Goal: Task Accomplishment & Management: Manage account settings

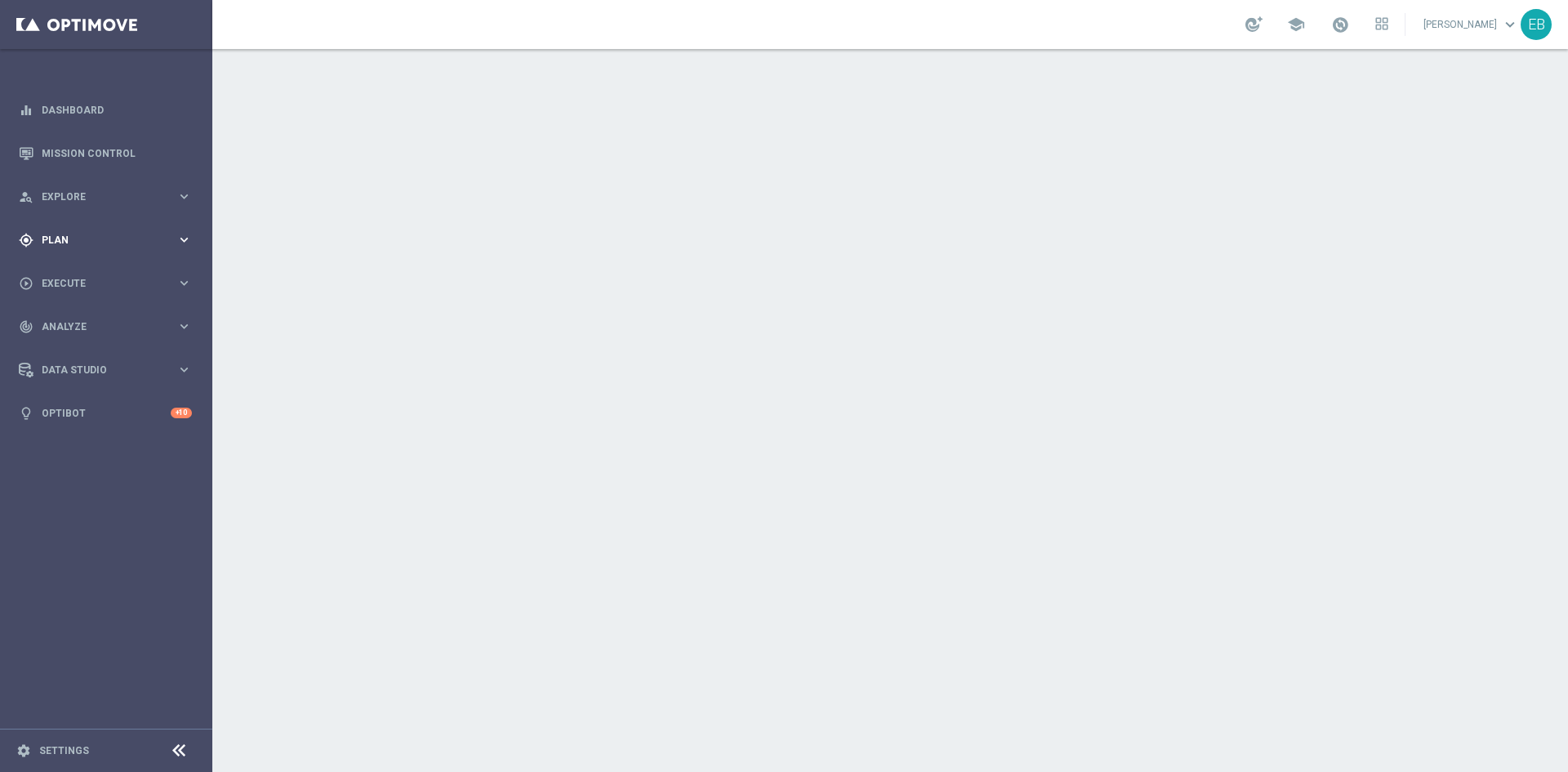
click at [113, 246] on div "gps_fixed Plan" at bounding box center [97, 240] width 158 height 15
click at [90, 318] on span "Templates" at bounding box center [102, 322] width 117 height 10
click at [76, 347] on link "Optimail" at bounding box center [110, 347] width 119 height 13
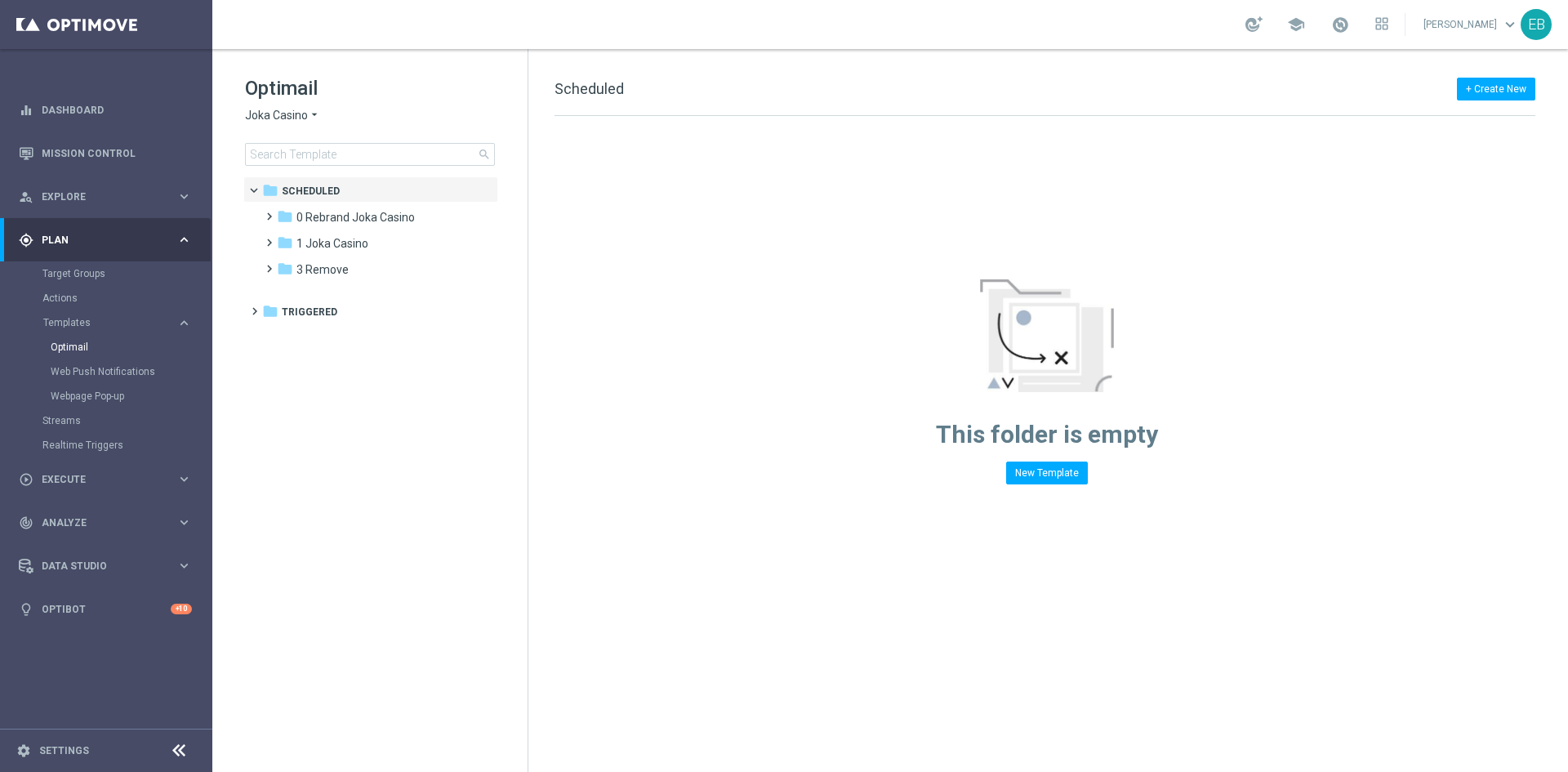
click at [284, 118] on span "Joka Casino" at bounding box center [276, 115] width 63 height 16
click at [288, 316] on div "IOM" at bounding box center [306, 310] width 123 height 19
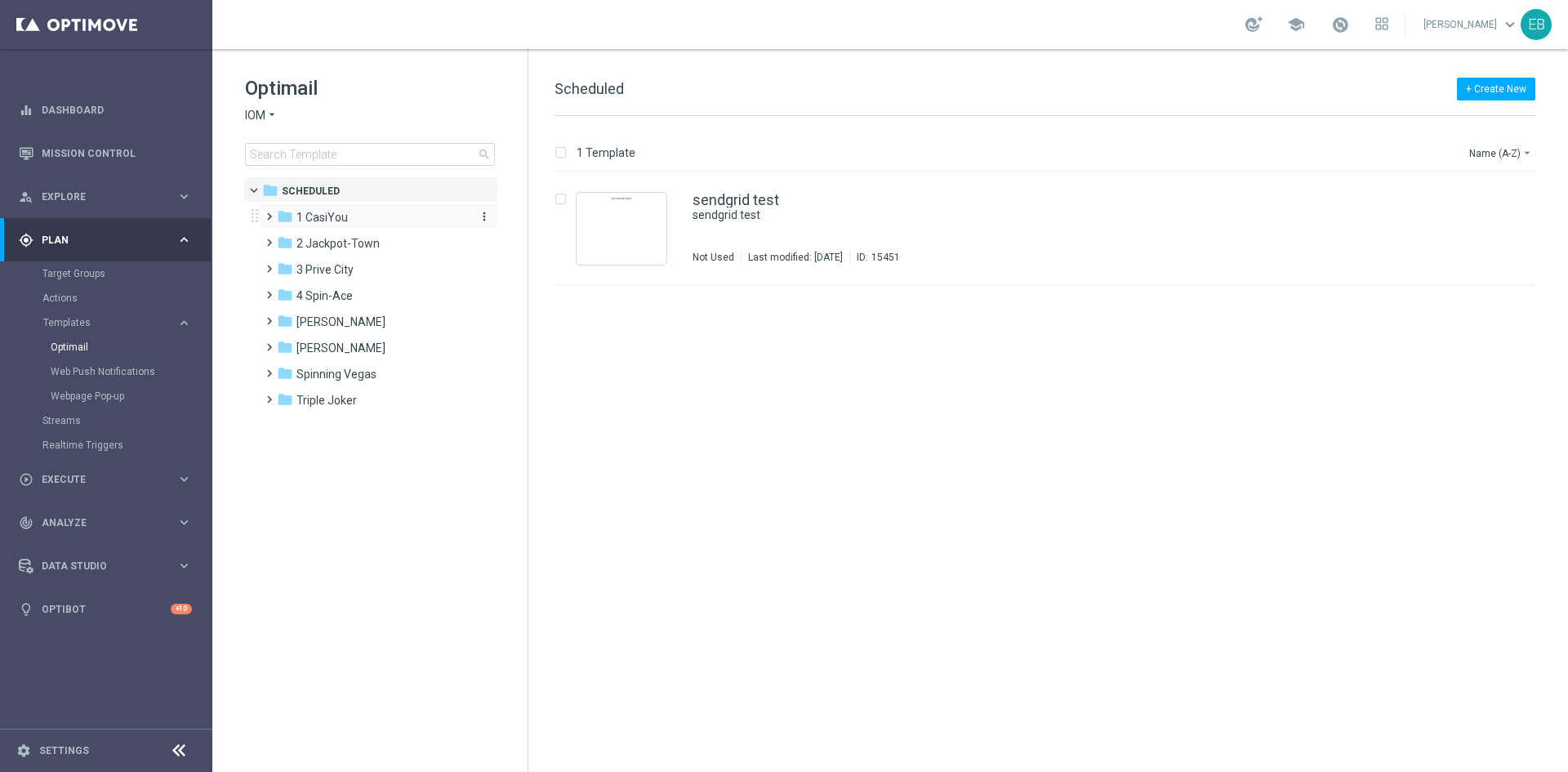
click at [364, 212] on div "folder 1 CasiYou" at bounding box center [371, 218] width 188 height 18
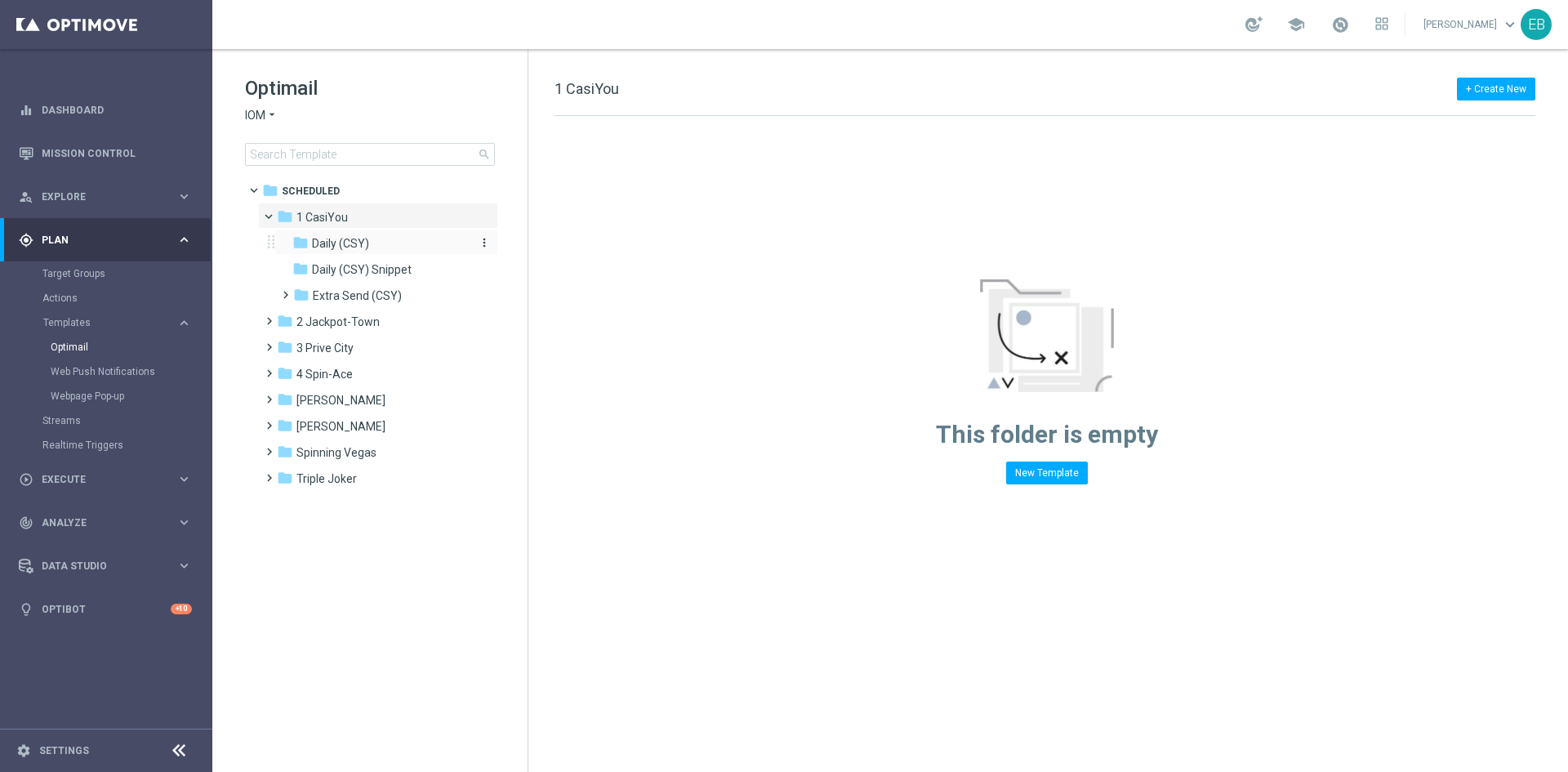
click at [418, 249] on div "folder Daily (CSY)" at bounding box center [379, 244] width 174 height 18
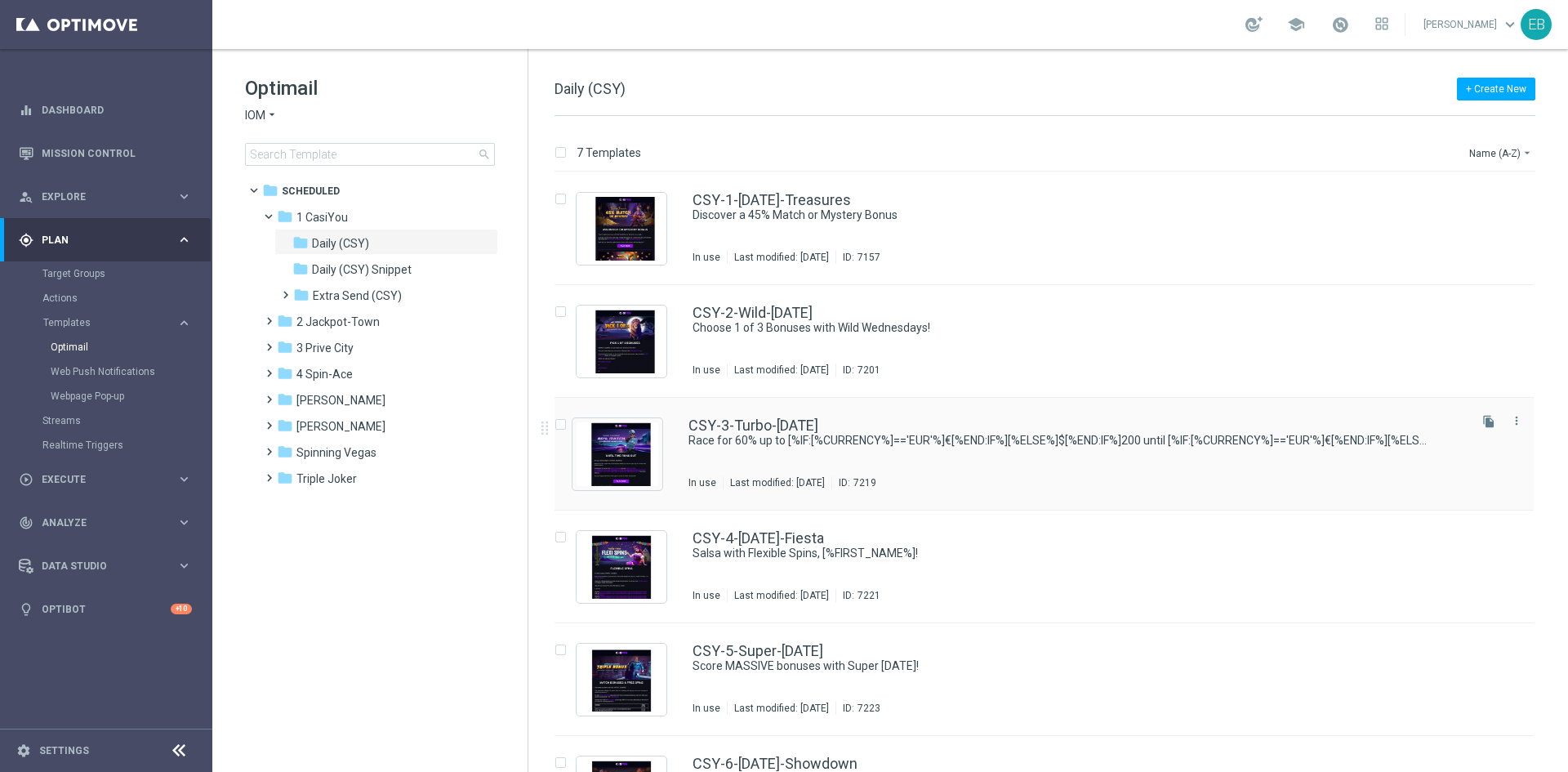
click at [1040, 455] on div "CSY-3-Turbo-[DATE] Race for 60% up to [%IF:[%CURRENCY%]=='EUR'%]€[%END:IF%][%EL…" at bounding box center [1077, 453] width 777 height 71
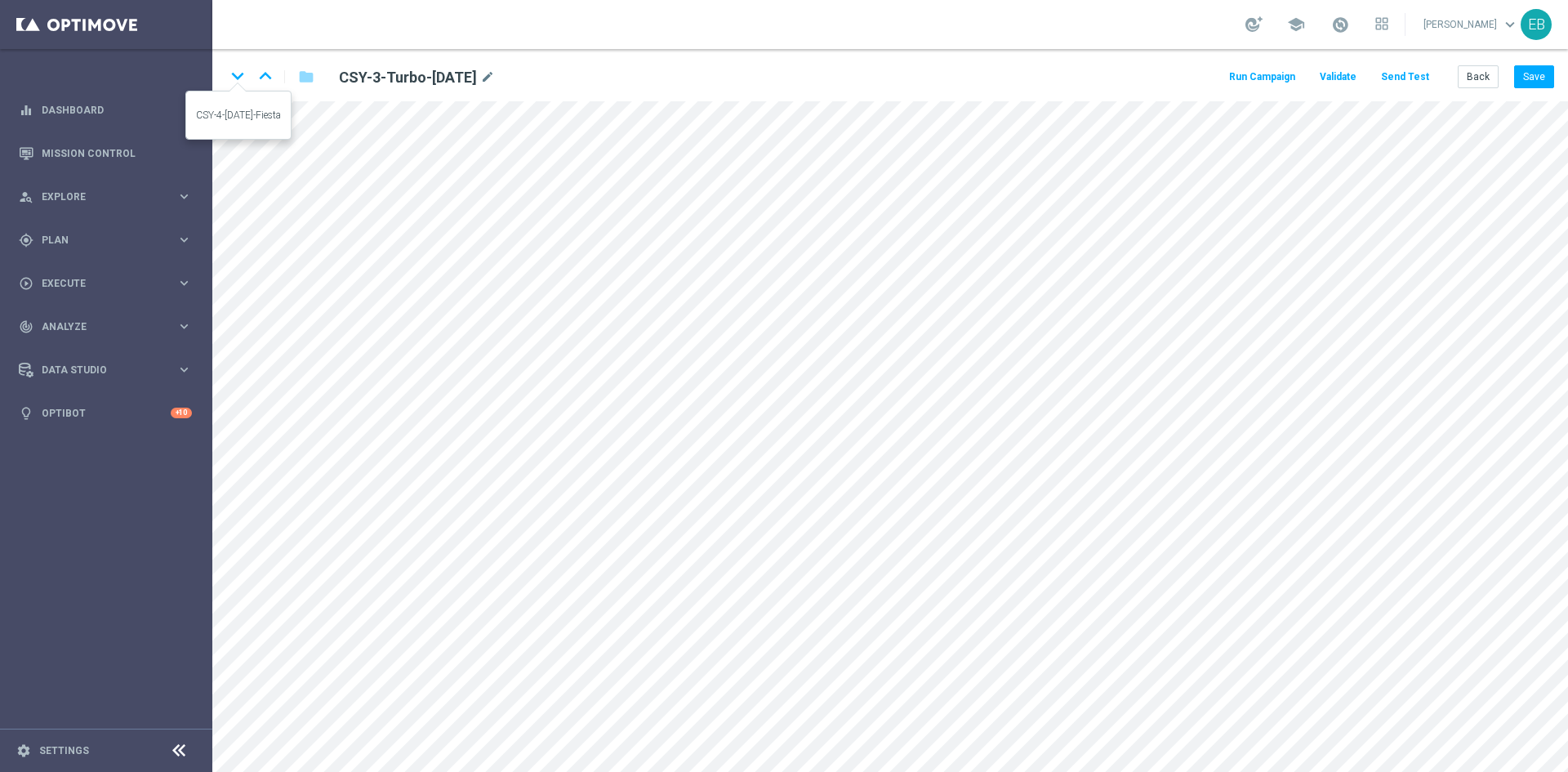
click at [233, 68] on icon "keyboard_arrow_down" at bounding box center [237, 76] width 25 height 25
click at [243, 75] on icon "keyboard_arrow_down" at bounding box center [237, 76] width 25 height 25
click at [1538, 82] on button "Save" at bounding box center [1534, 77] width 40 height 23
click at [1538, 81] on button "Save" at bounding box center [1534, 77] width 40 height 23
click at [233, 85] on icon "keyboard_arrow_down" at bounding box center [237, 76] width 25 height 25
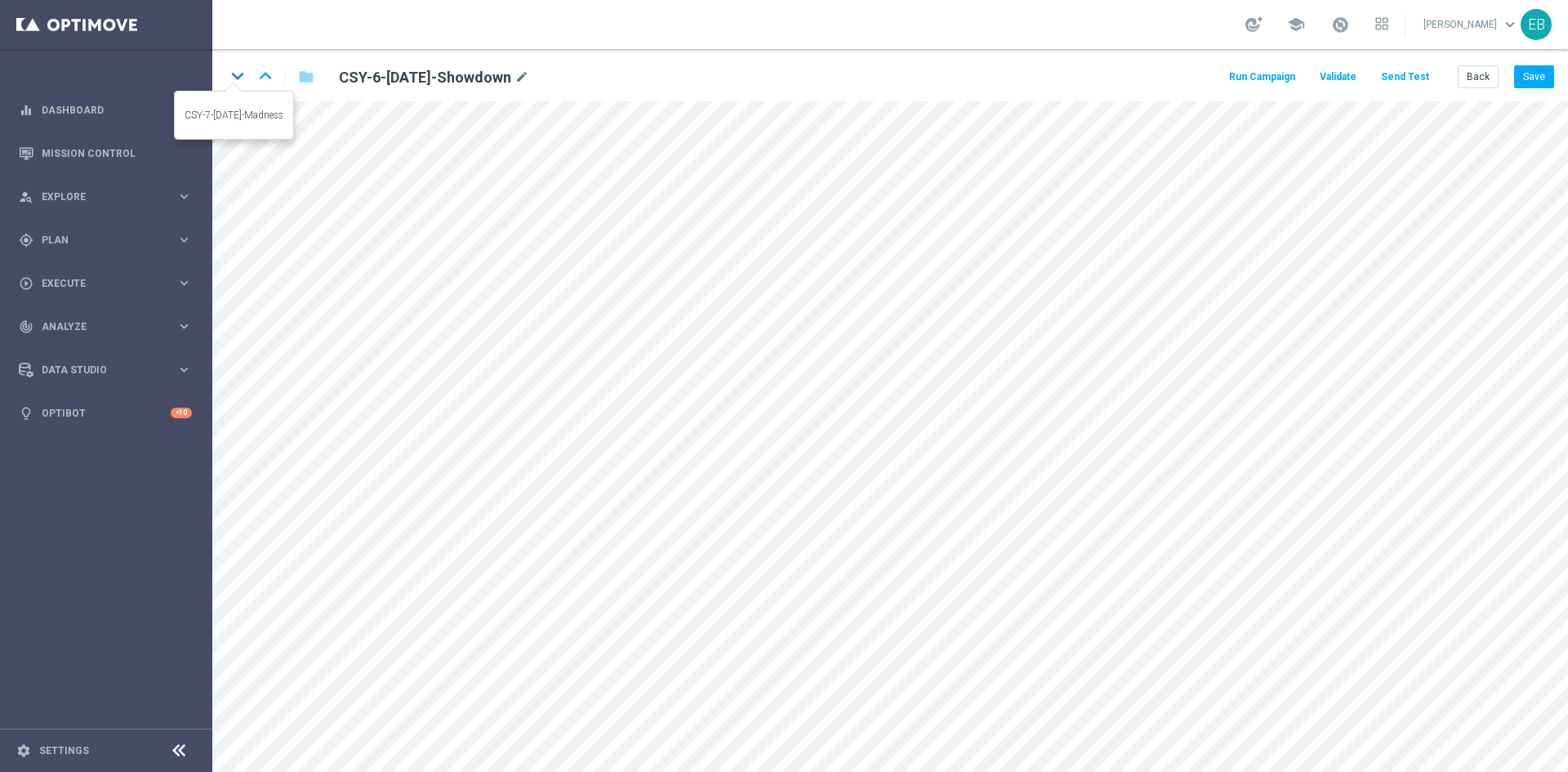
click at [239, 78] on icon "keyboard_arrow_down" at bounding box center [237, 76] width 25 height 25
click at [1463, 81] on button "Back" at bounding box center [1478, 77] width 41 height 23
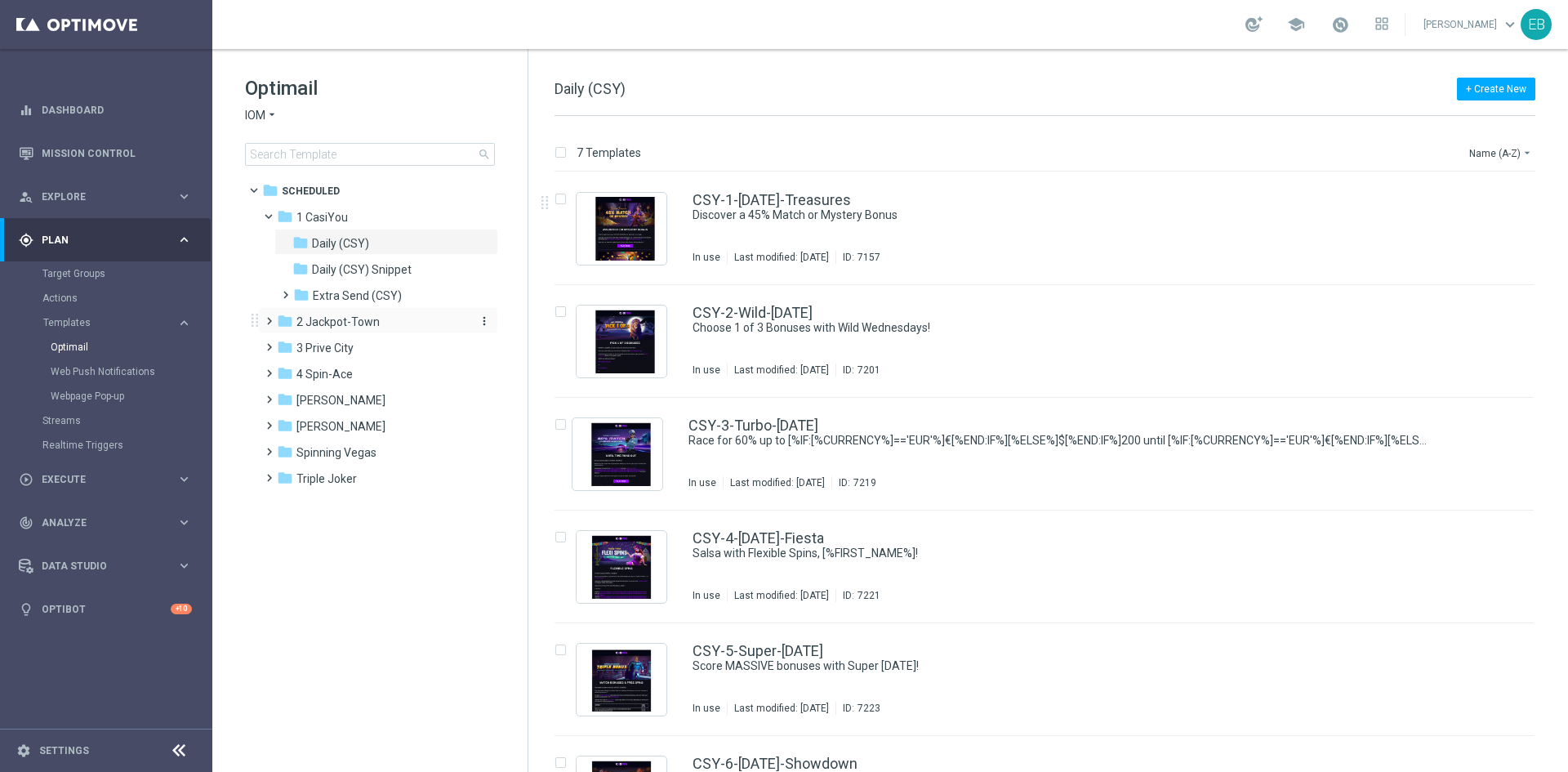
click at [392, 316] on div "folder 2 Jackpot-Town" at bounding box center [371, 322] width 188 height 18
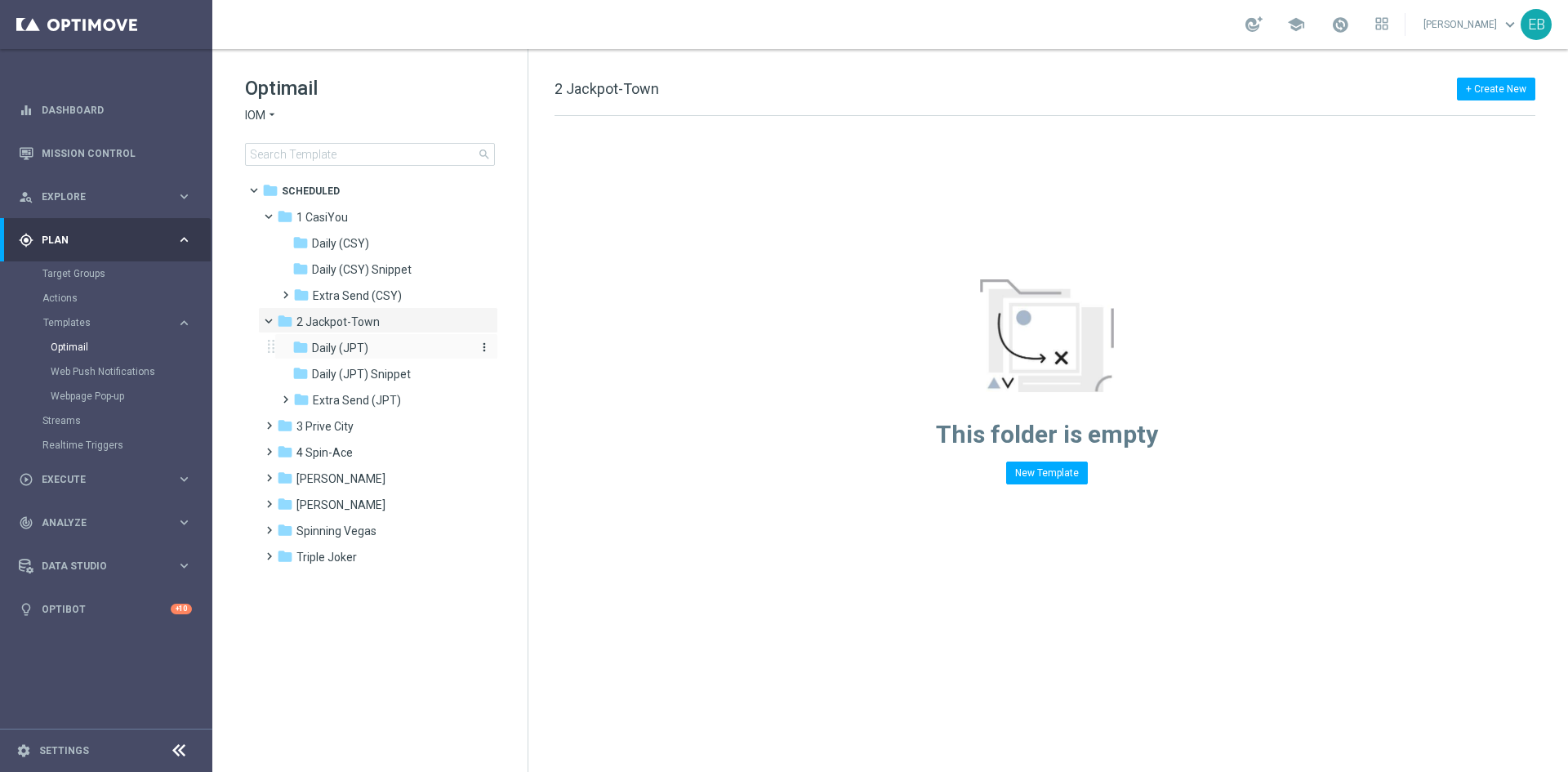
click at [411, 352] on div "folder Daily (JPT)" at bounding box center [379, 348] width 174 height 18
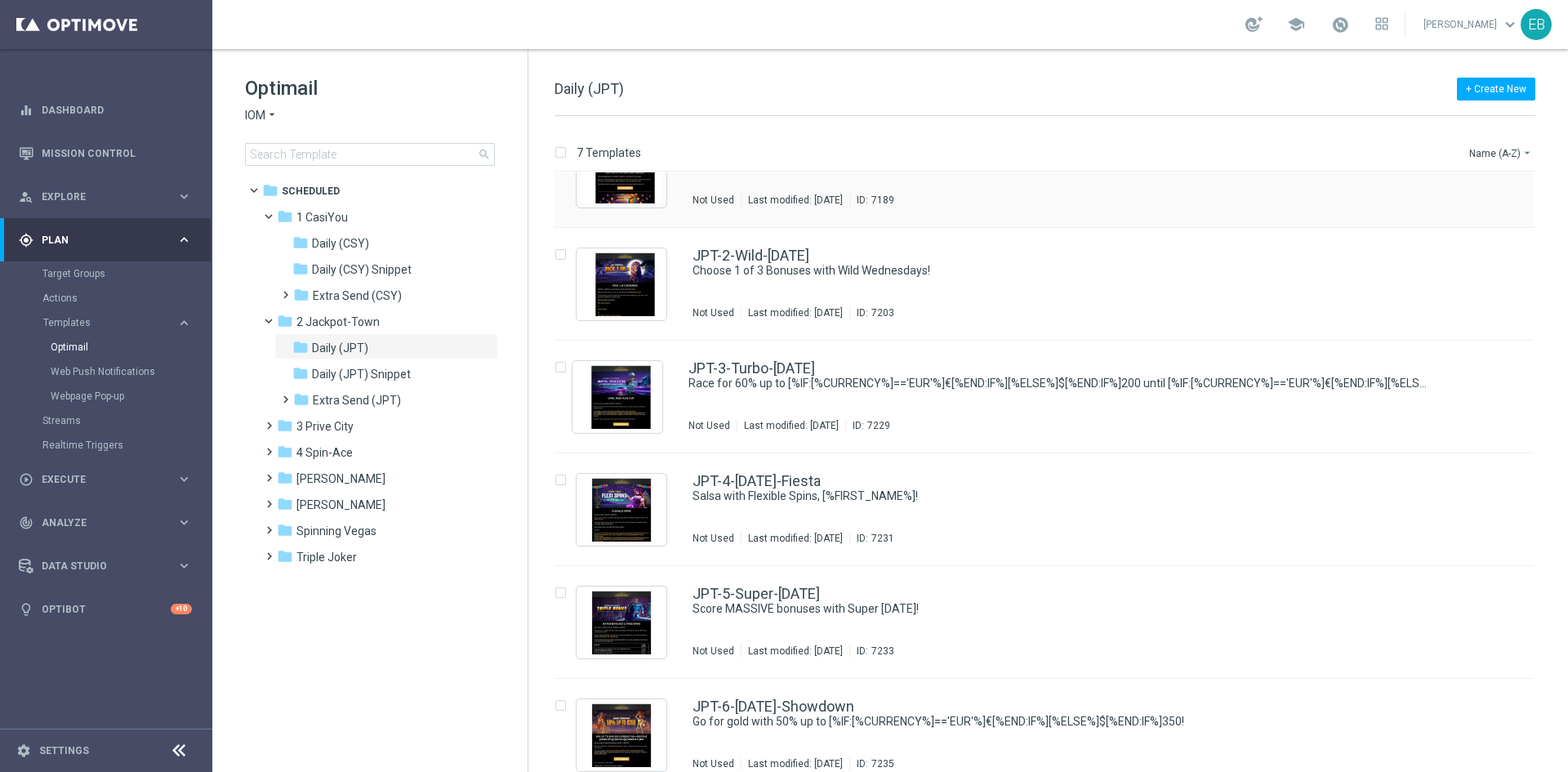
scroll to position [81, 0]
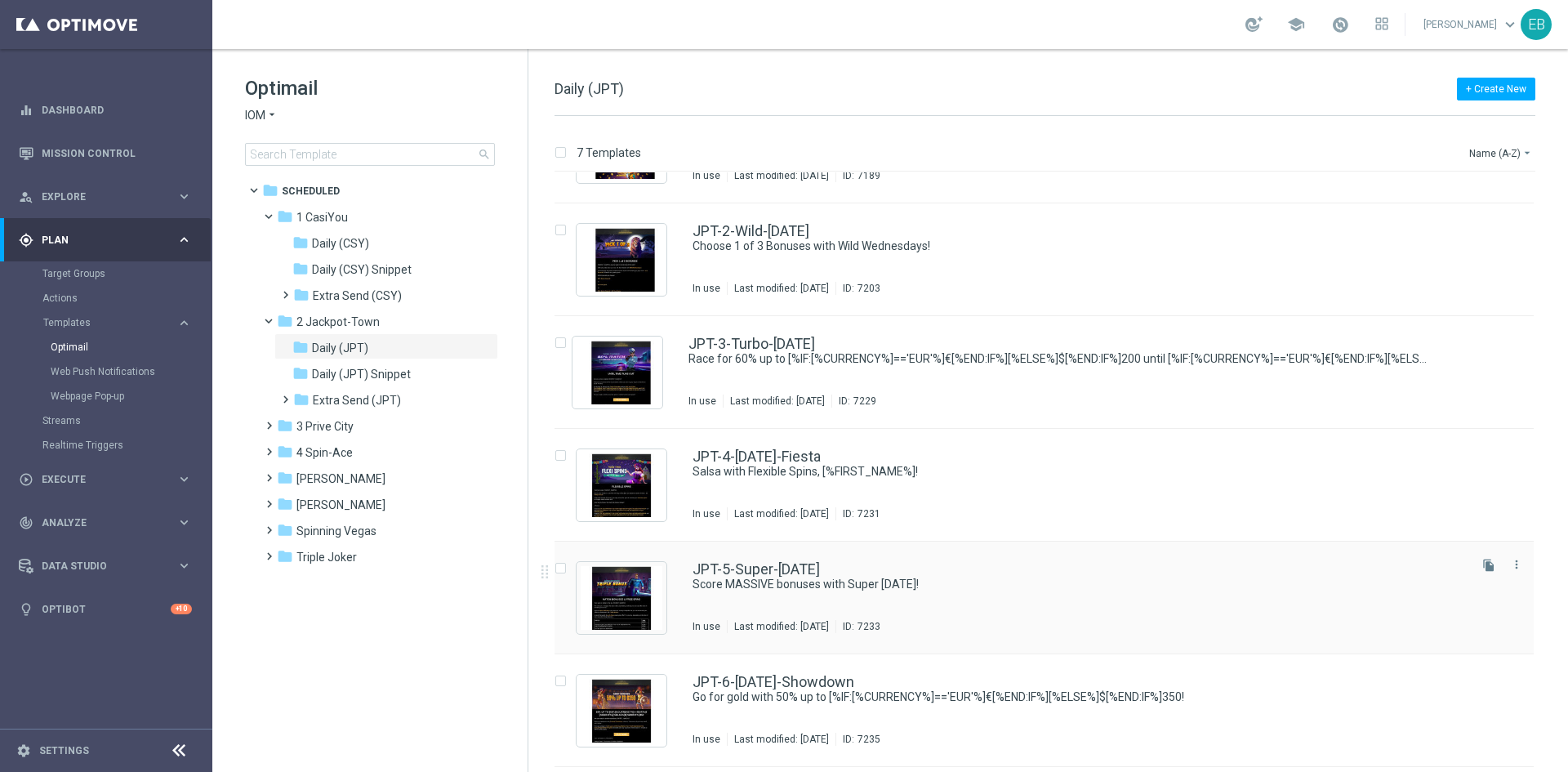
click at [1069, 559] on div "JPT-5-Super-Saturday Score MASSIVE bonuses with Super Saturday! In use Last mod…" at bounding box center [1044, 598] width 979 height 113
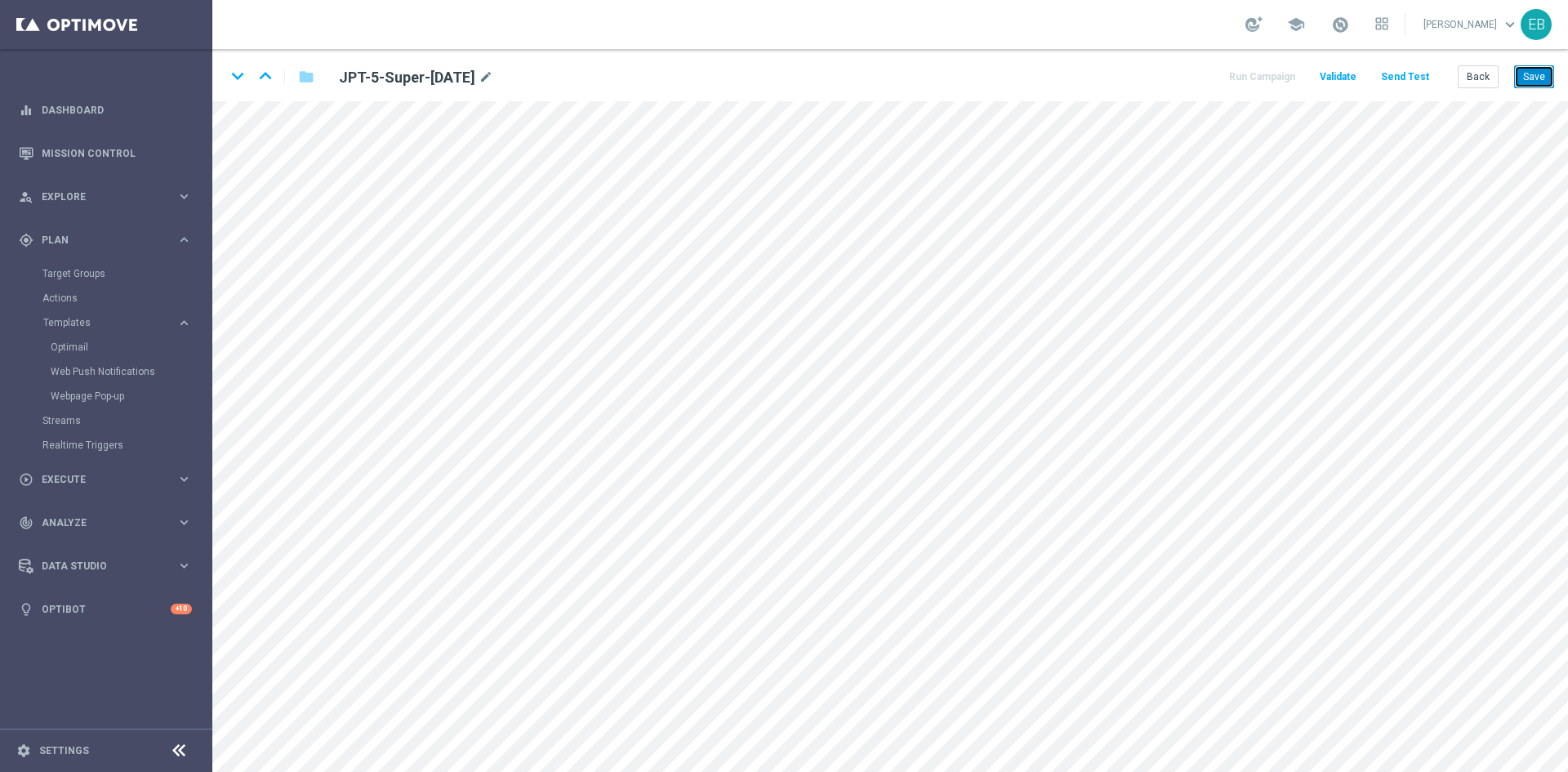
click at [1523, 71] on button "Save" at bounding box center [1534, 77] width 40 height 23
click at [1525, 70] on button "Save" at bounding box center [1534, 77] width 40 height 23
click at [1492, 78] on button "Back" at bounding box center [1478, 77] width 41 height 23
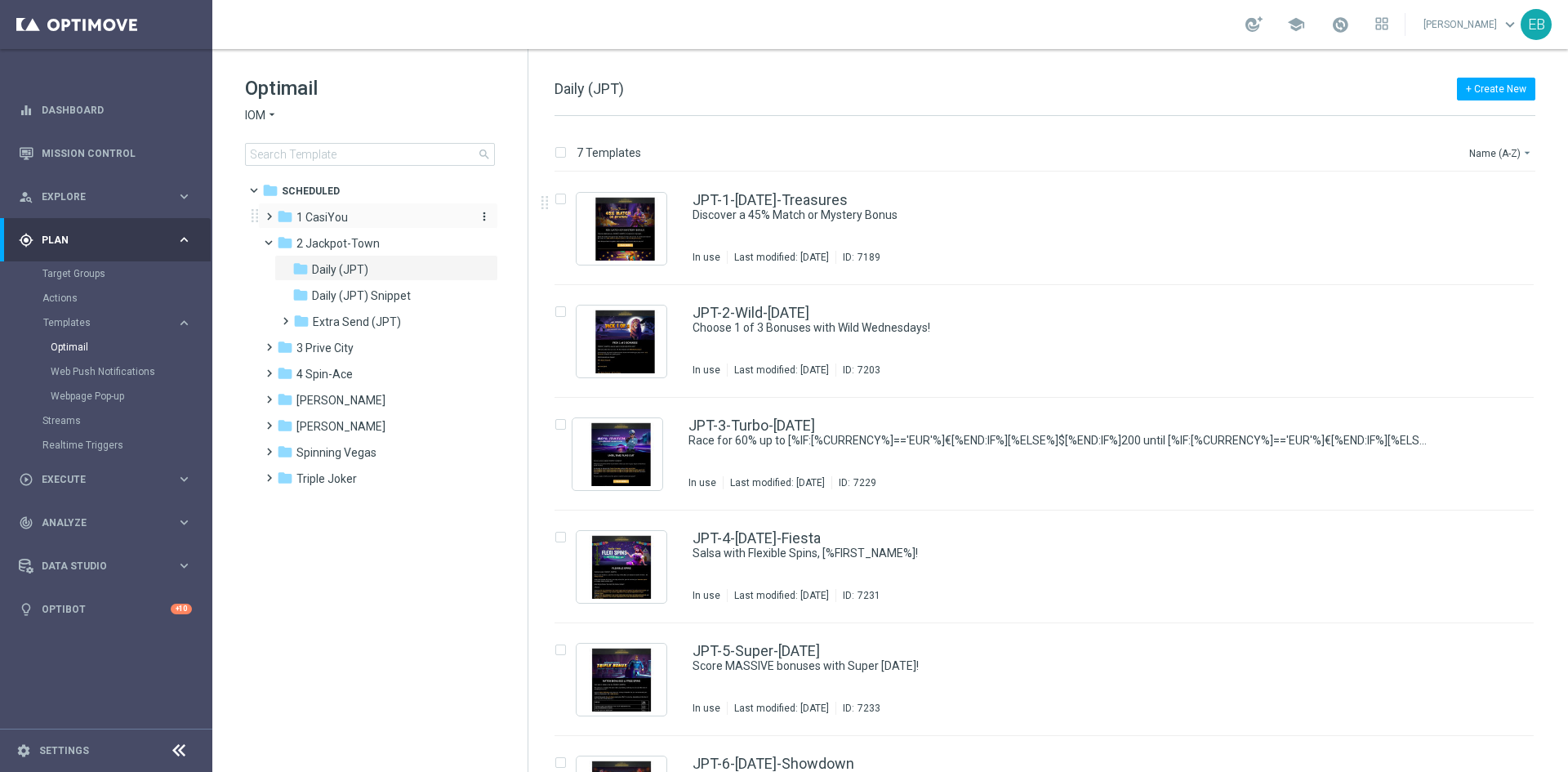
click at [389, 211] on div "folder 1 CasiYou" at bounding box center [371, 218] width 188 height 18
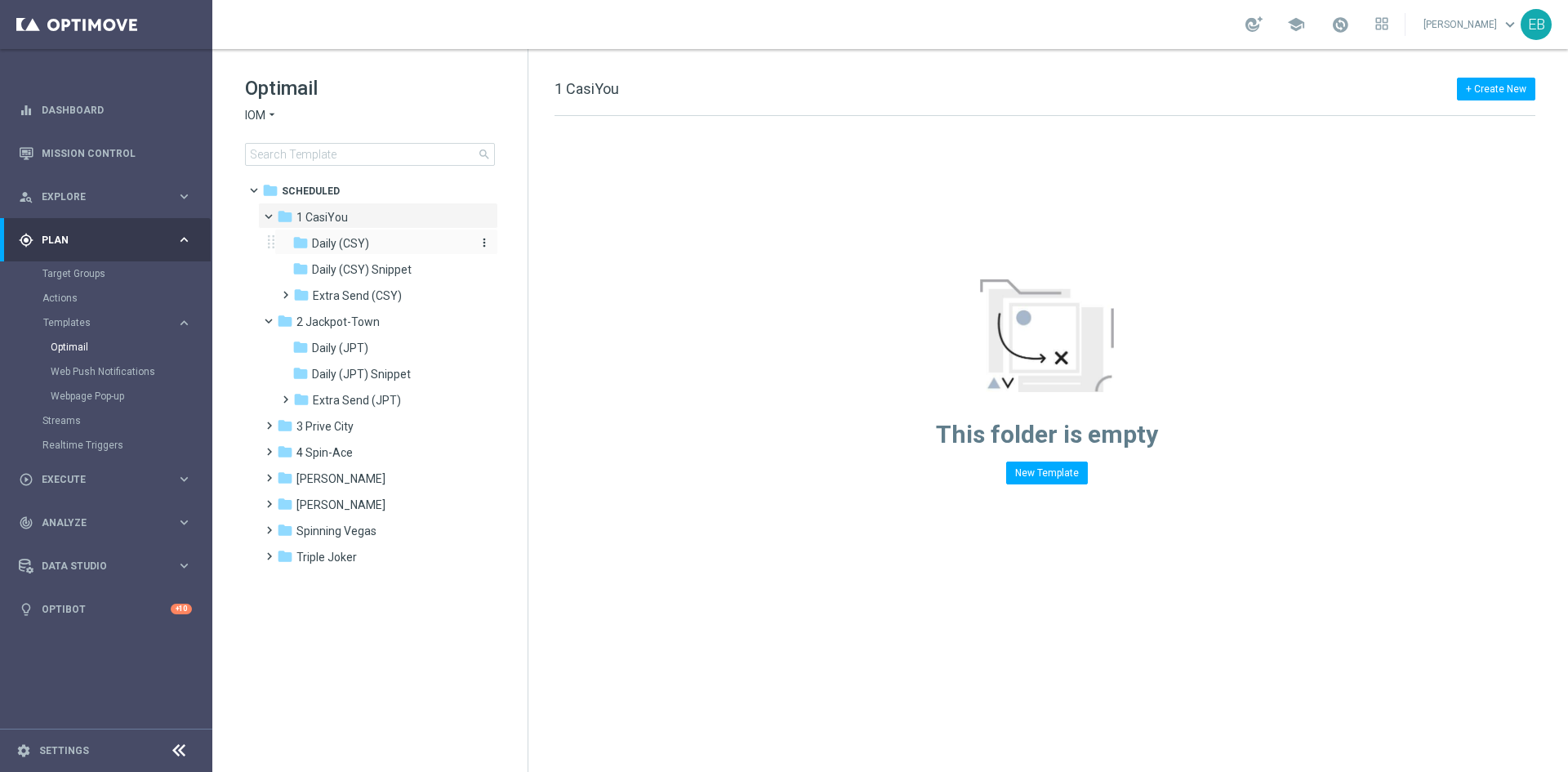
click at [383, 239] on div "folder Daily (CSY)" at bounding box center [379, 244] width 174 height 18
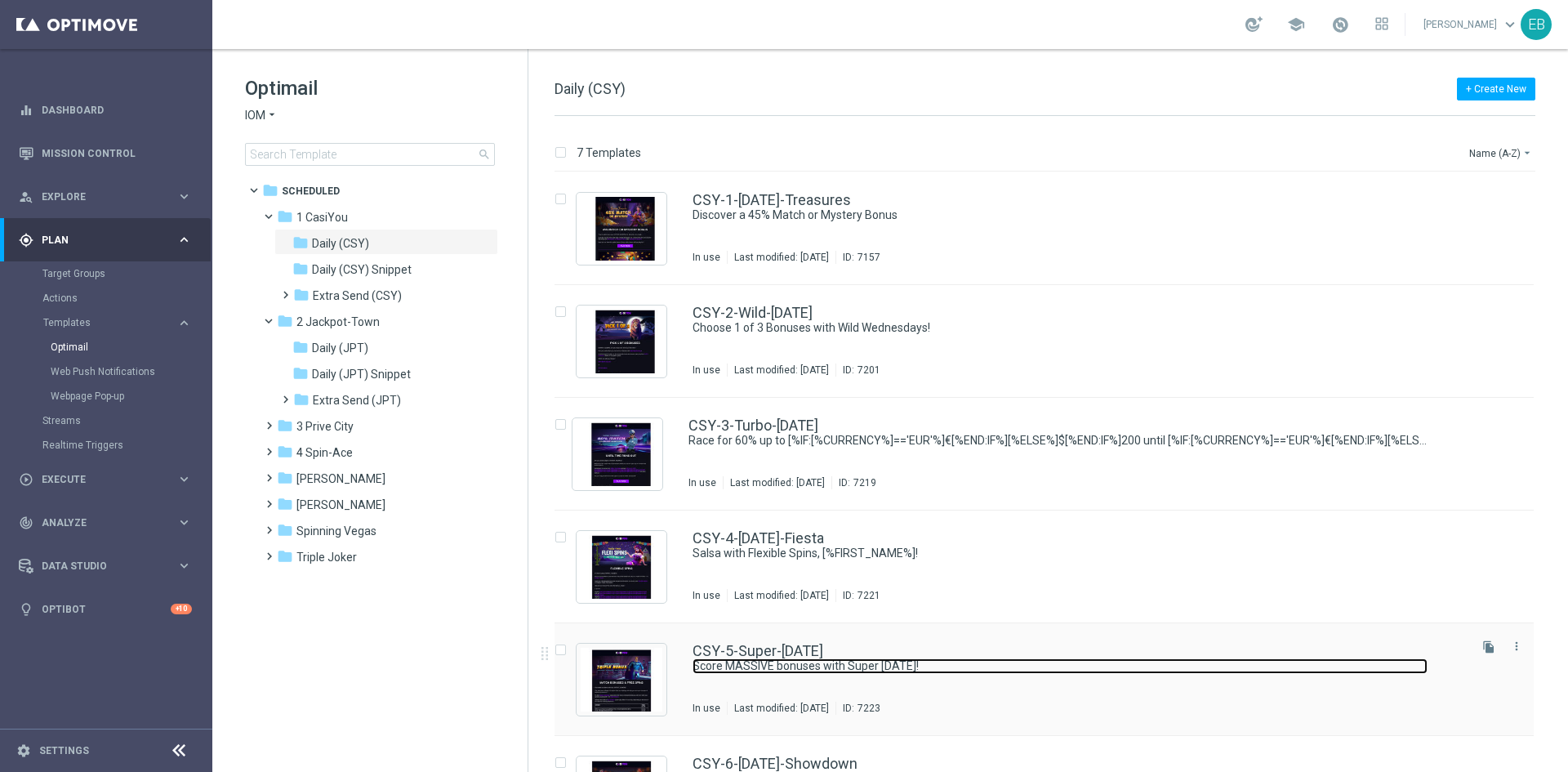
click at [1026, 660] on link "Score MASSIVE bonuses with Super [DATE]!" at bounding box center [1059, 666] width 735 height 16
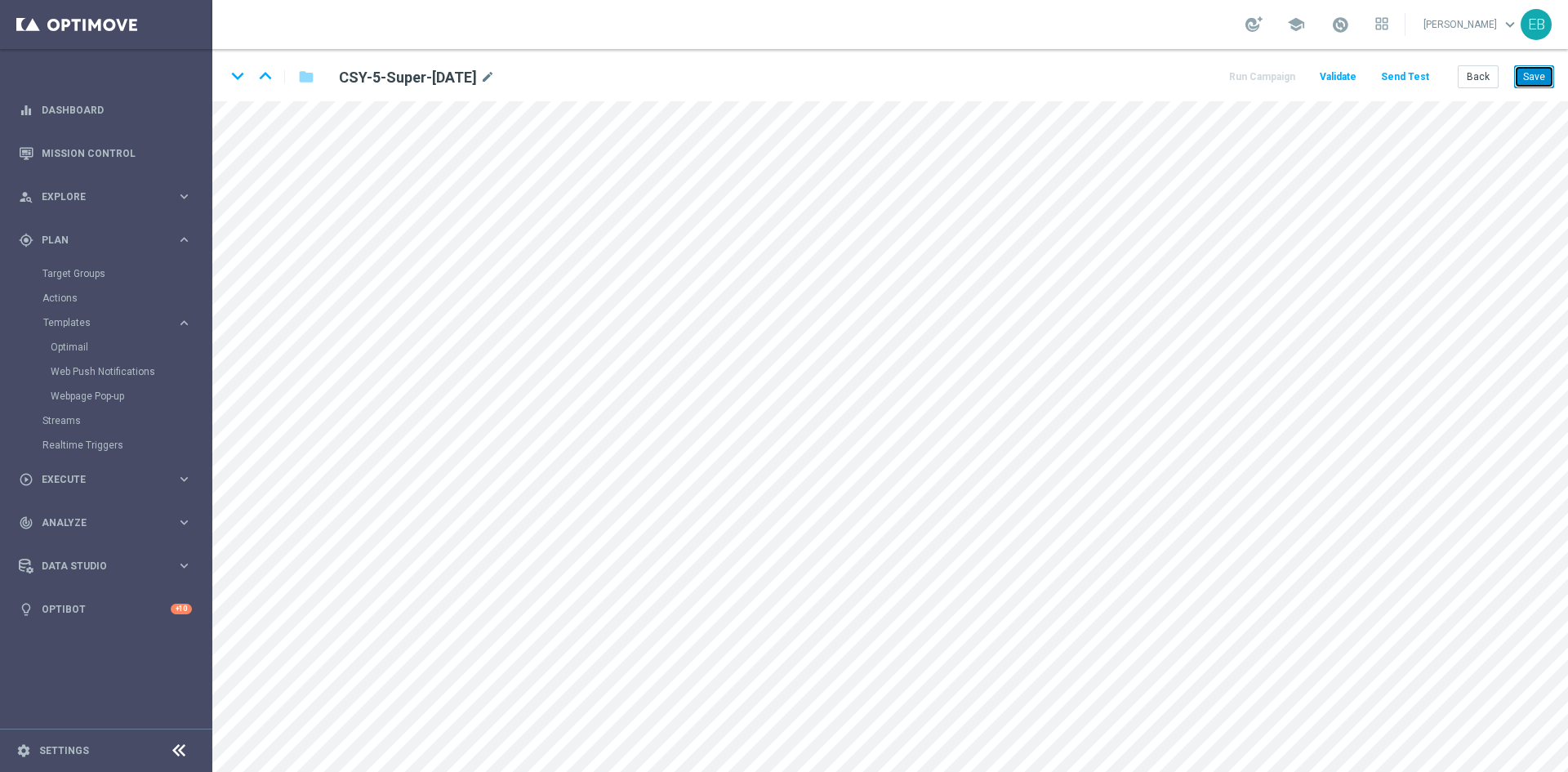
click at [1530, 72] on button "Save" at bounding box center [1534, 77] width 40 height 23
click at [1482, 86] on button "Back" at bounding box center [1478, 77] width 41 height 23
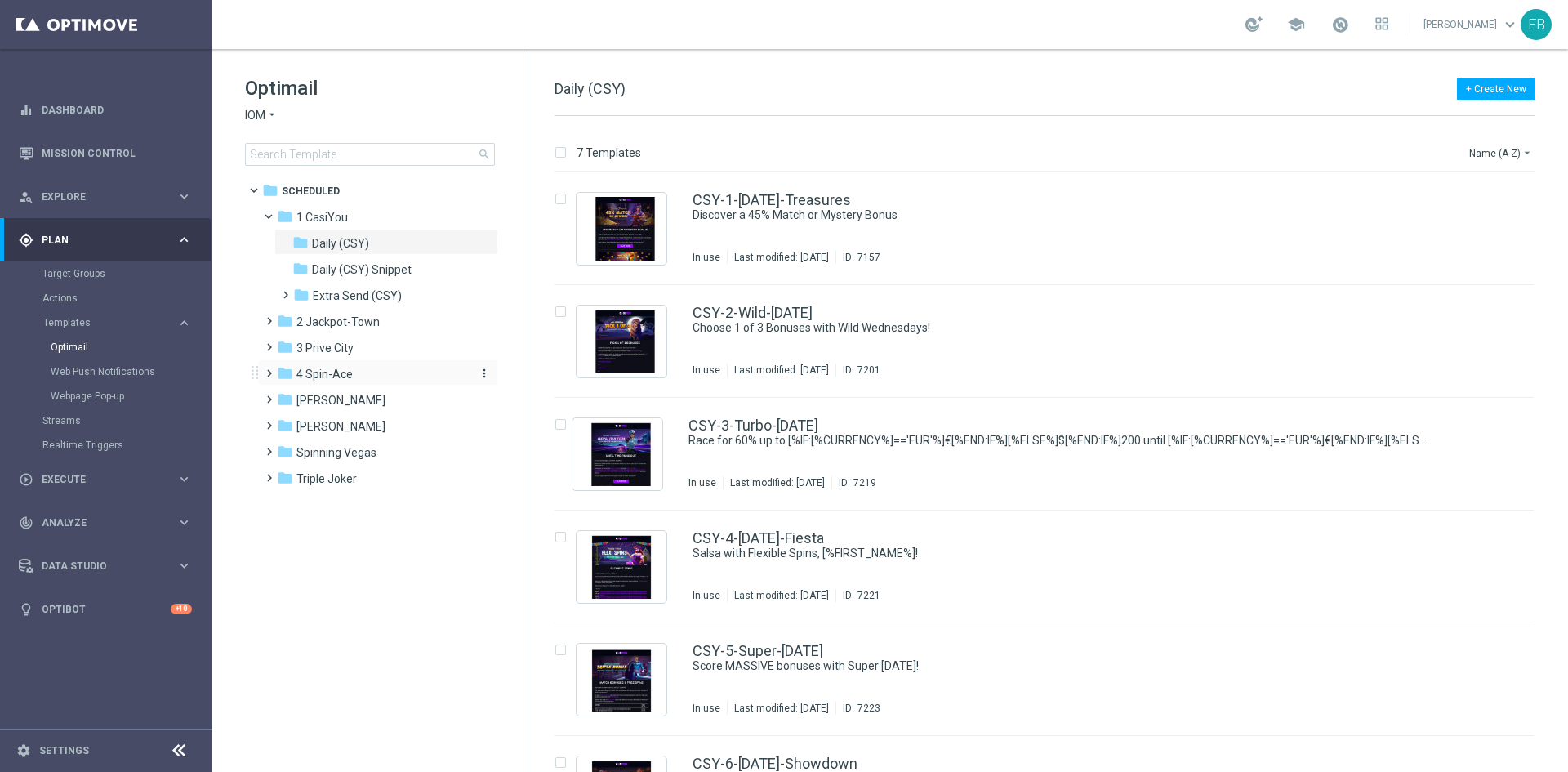
click at [338, 381] on div "folder 4 Spin-Ace" at bounding box center [371, 375] width 188 height 18
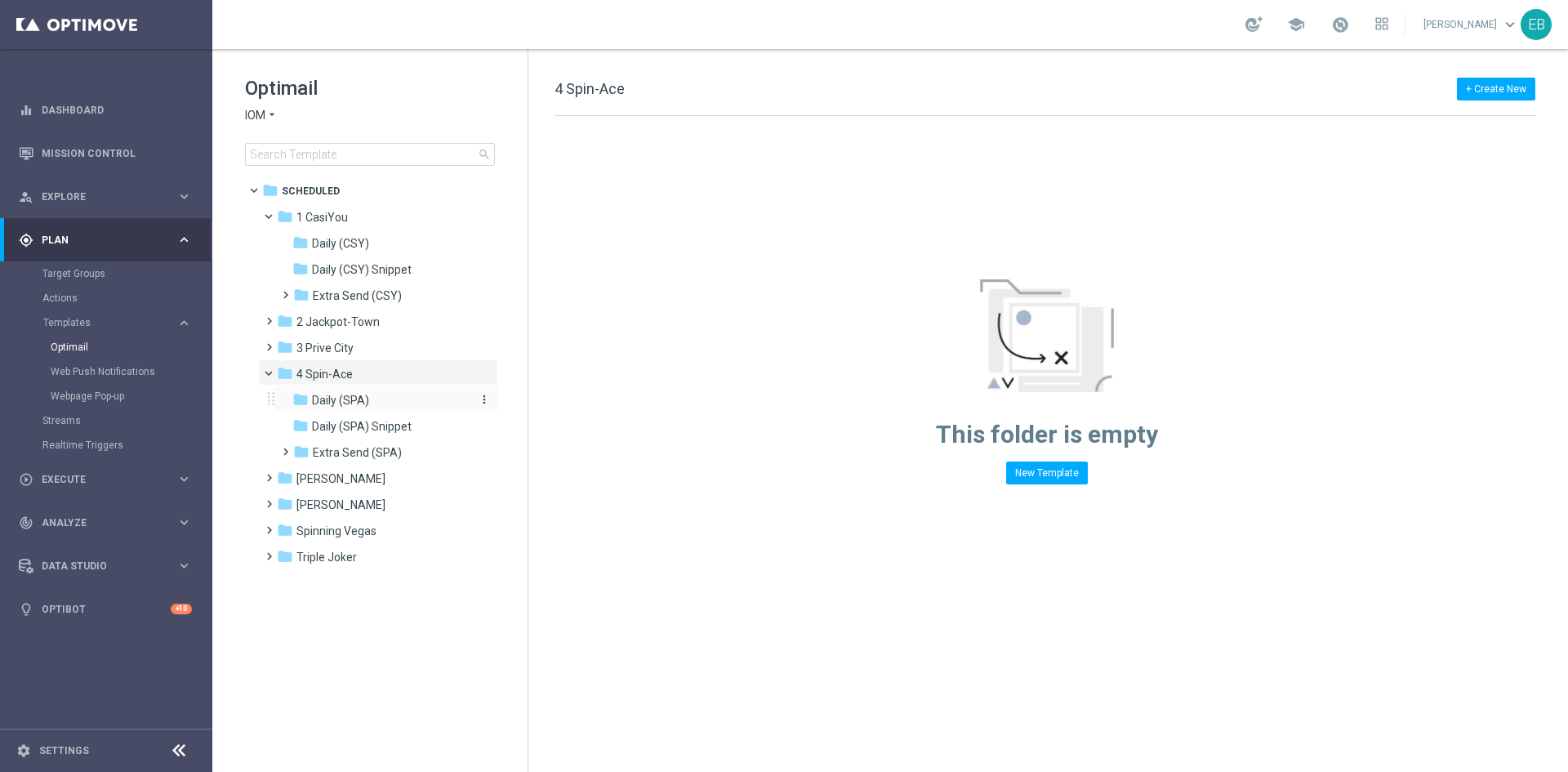
click at [390, 408] on div "folder Daily (SPA)" at bounding box center [379, 401] width 174 height 18
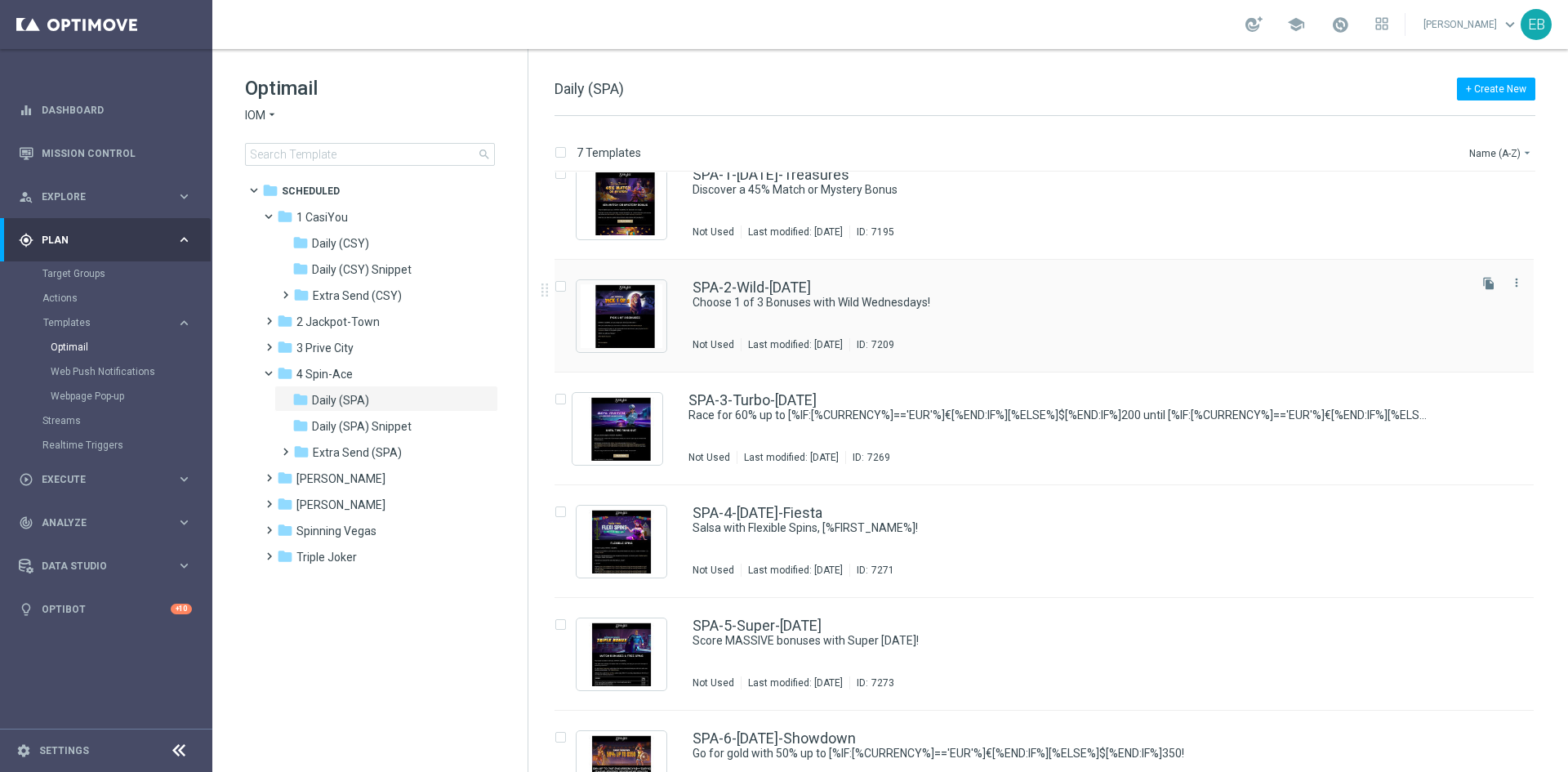
scroll to position [81, 0]
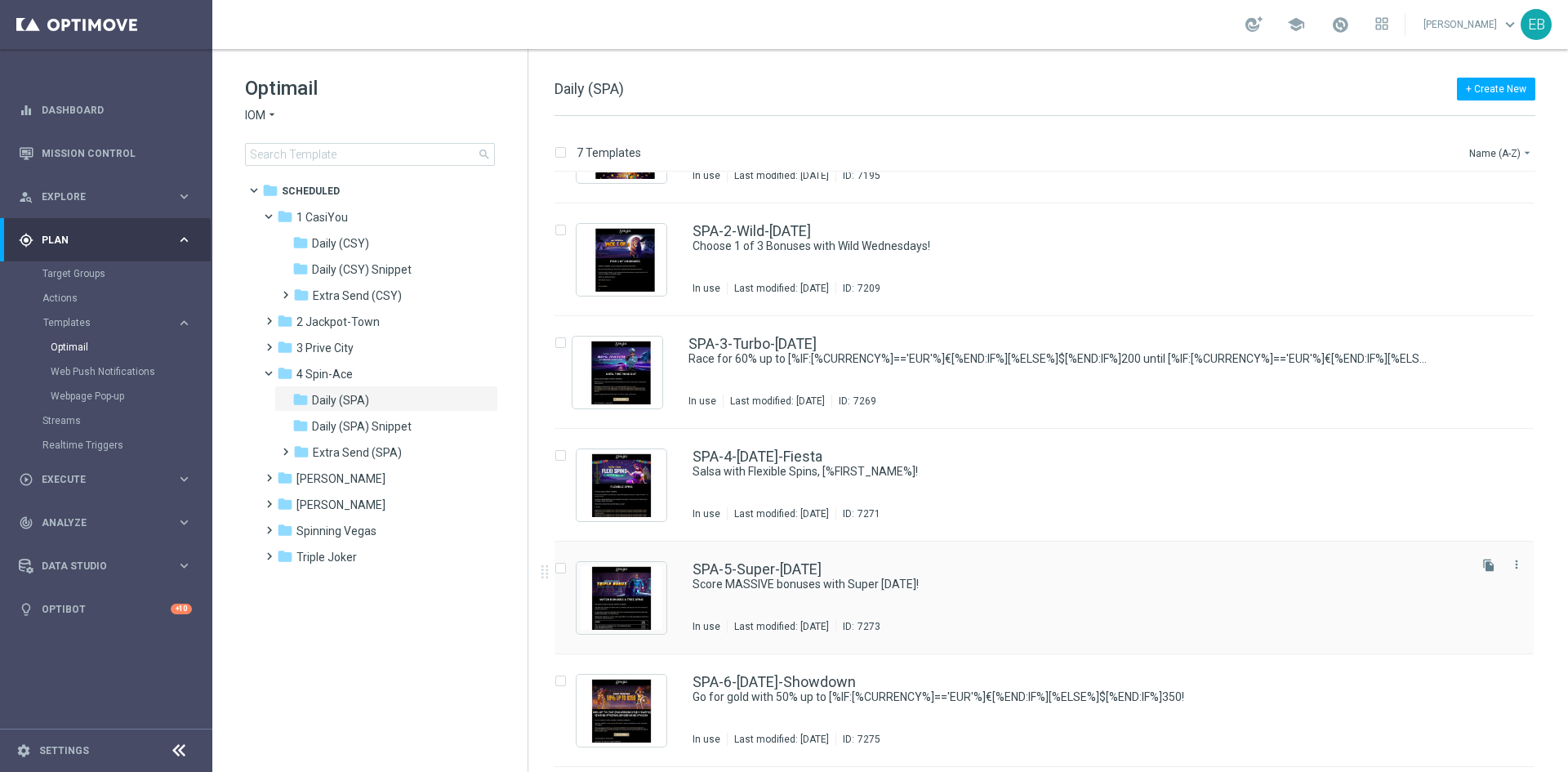
click at [1018, 569] on div "SPA-5-Super-Saturday" at bounding box center [1078, 570] width 772 height 15
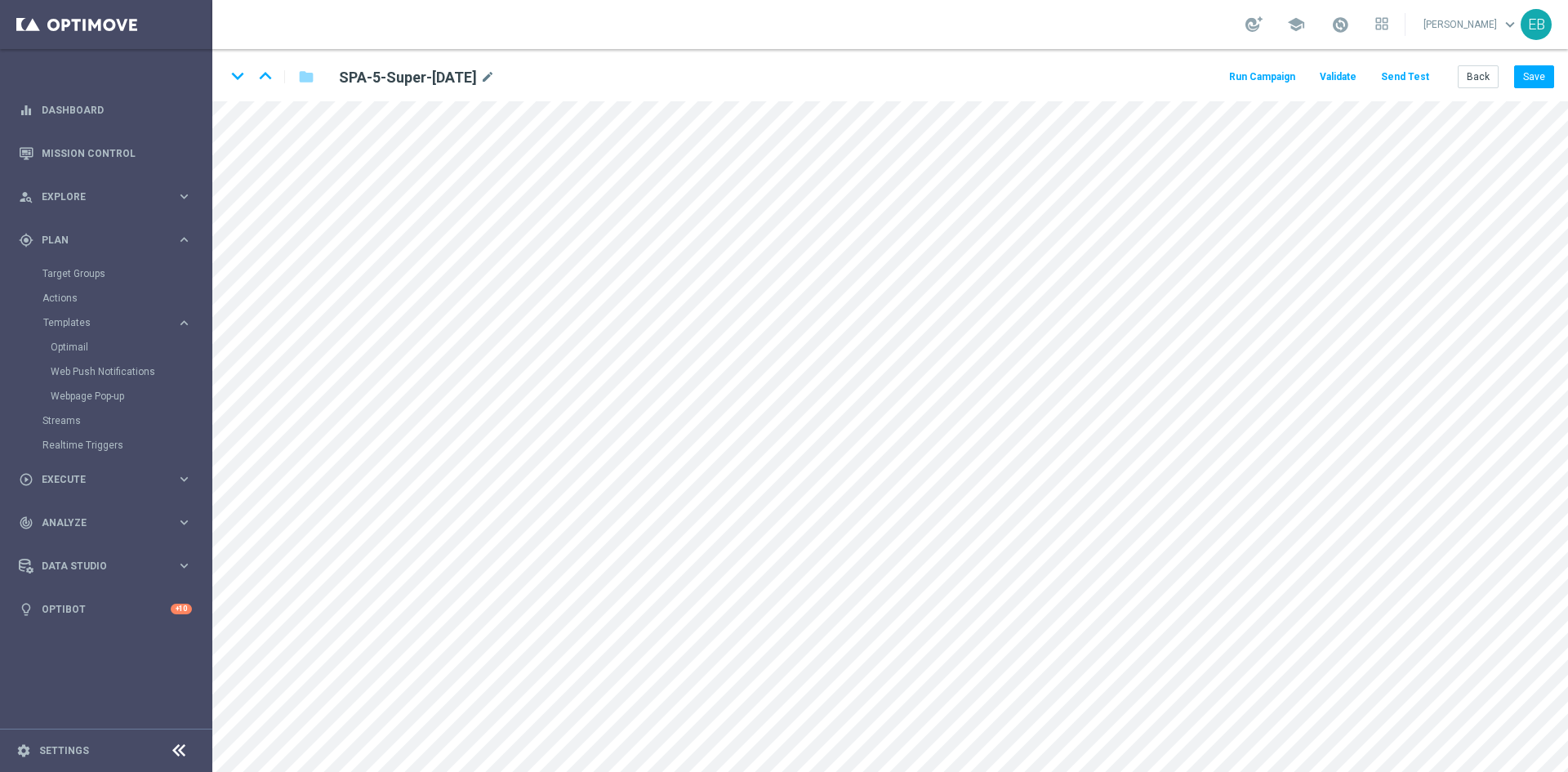
click at [296, 96] on div "keyboard_arrow_down keyboard_arrow_up folder SPA-5-Super-Saturday mode_edit Run…" at bounding box center [890, 75] width 1356 height 53
click at [1535, 75] on button "Save" at bounding box center [1534, 77] width 40 height 23
click at [1524, 79] on button "Save" at bounding box center [1534, 77] width 40 height 23
click at [1480, 87] on button "Back" at bounding box center [1478, 77] width 41 height 23
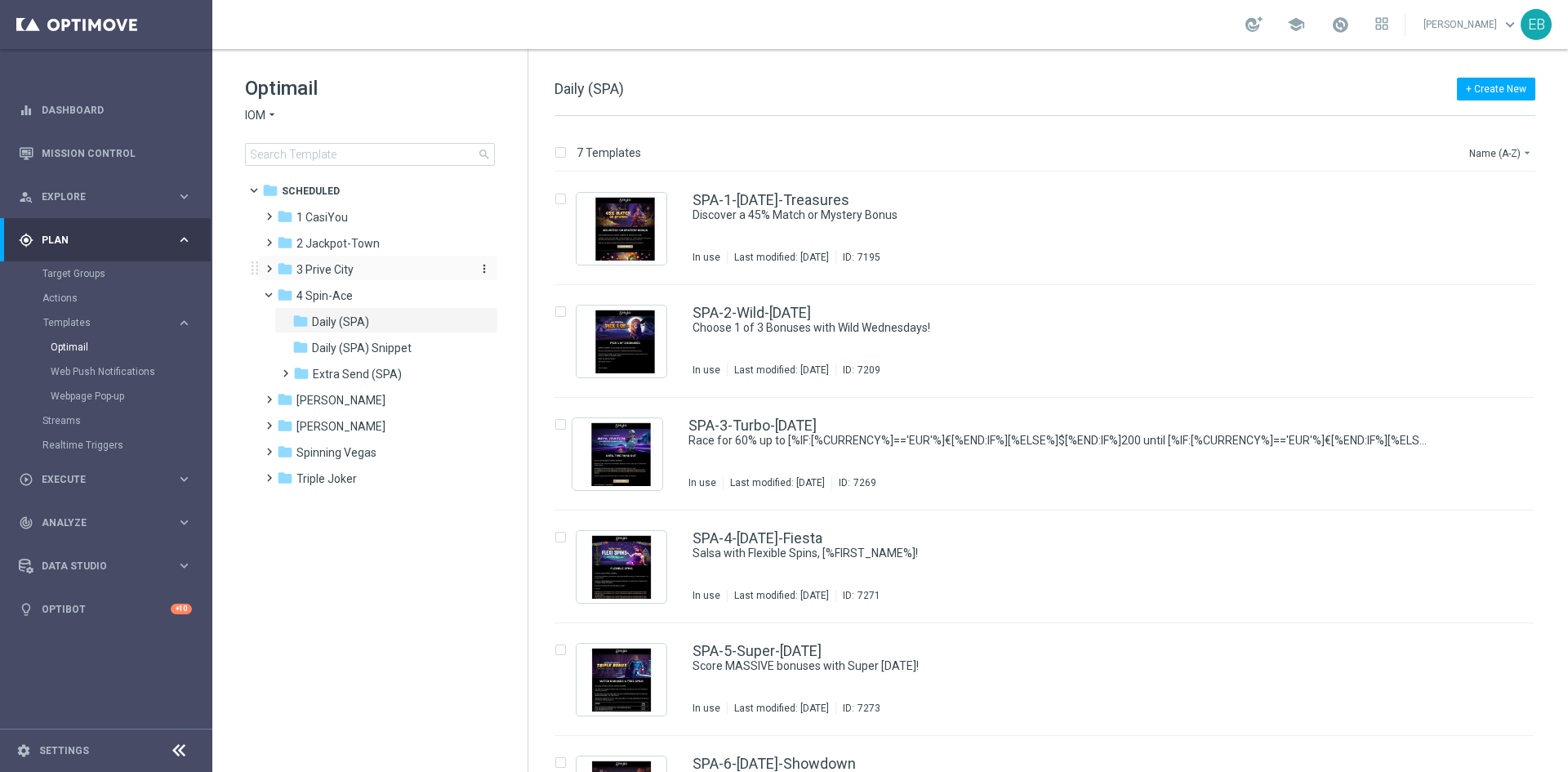
click at [379, 274] on div "folder 3 Prive City" at bounding box center [371, 270] width 188 height 18
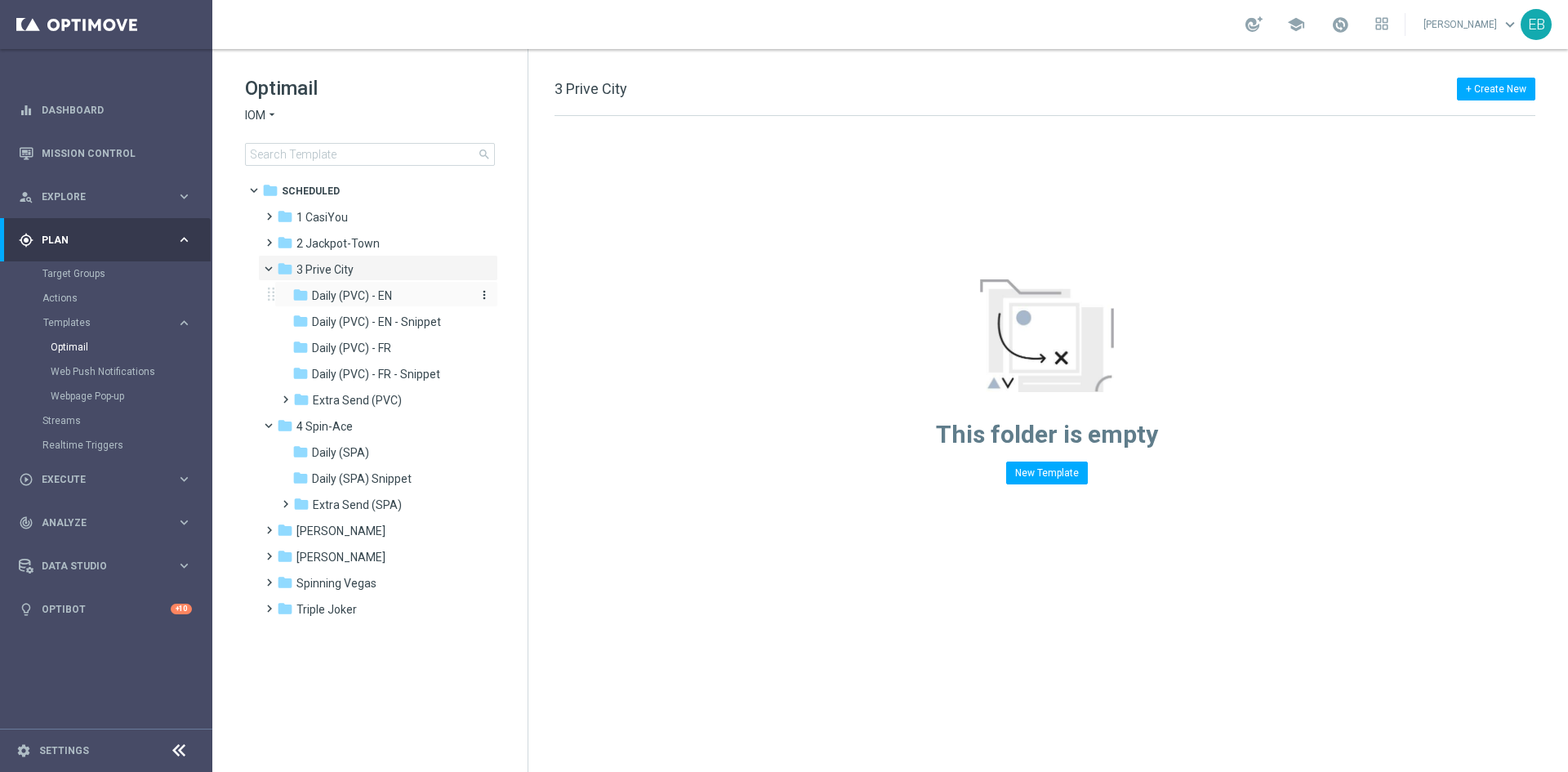
click at [401, 292] on div "folder Daily (PVC) - EN" at bounding box center [379, 296] width 174 height 18
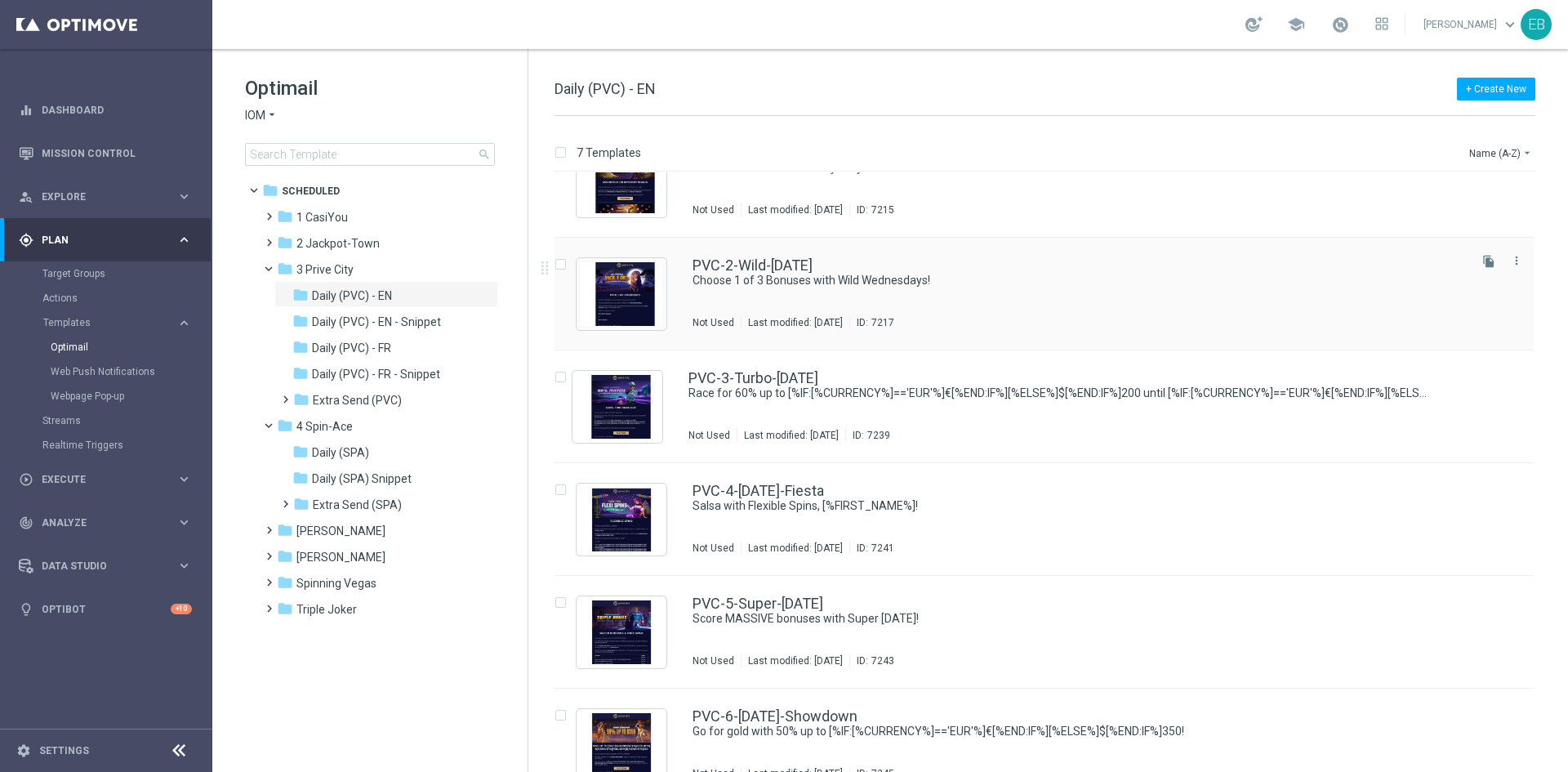
scroll to position [81, 0]
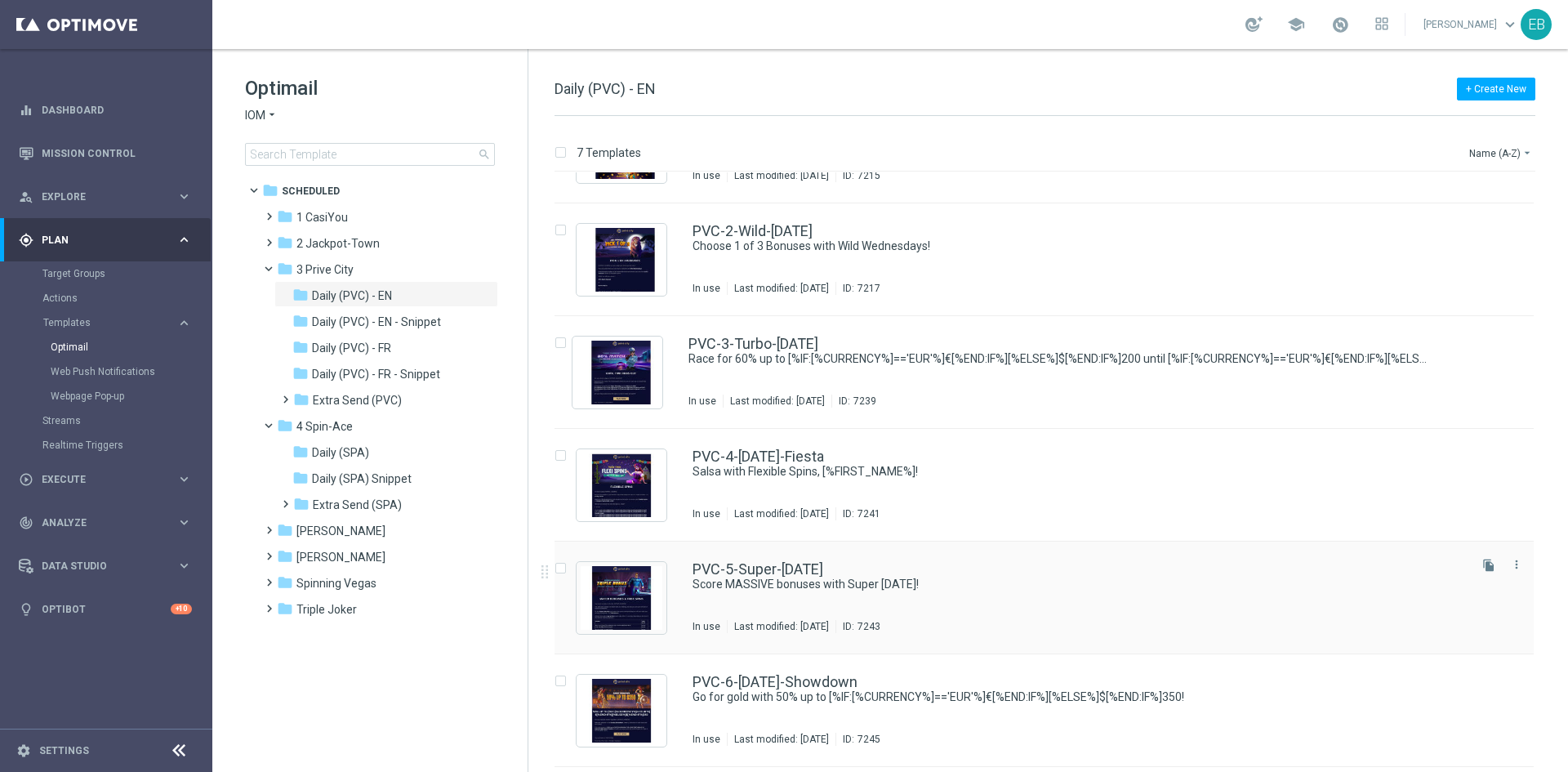
click at [1071, 564] on div "PVC-5-Super-Saturday" at bounding box center [1078, 570] width 772 height 15
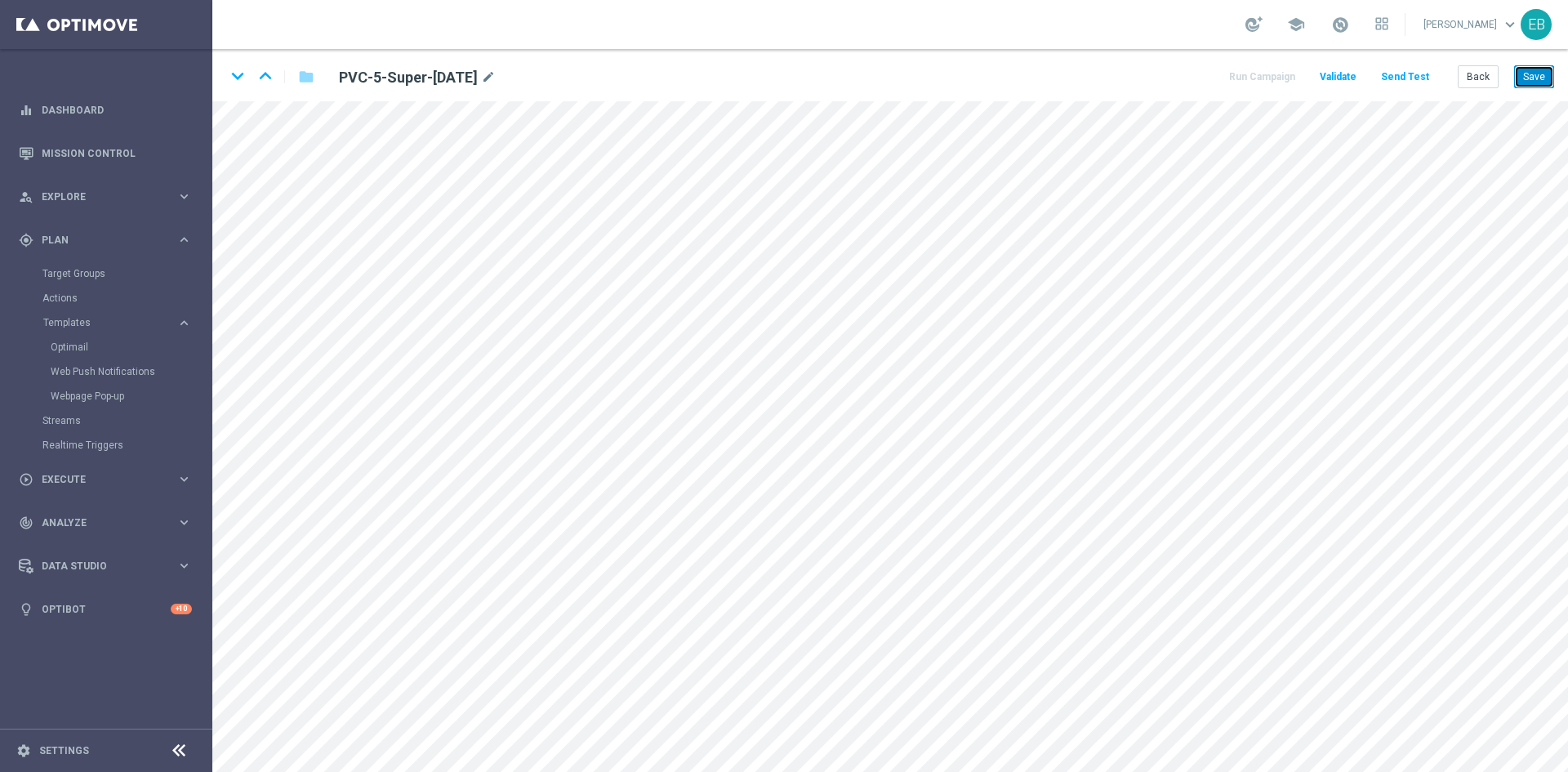
click at [1552, 76] on button "Save" at bounding box center [1534, 77] width 40 height 23
click at [1542, 77] on button "Save" at bounding box center [1534, 77] width 40 height 23
click at [1480, 85] on button "Back" at bounding box center [1478, 77] width 41 height 23
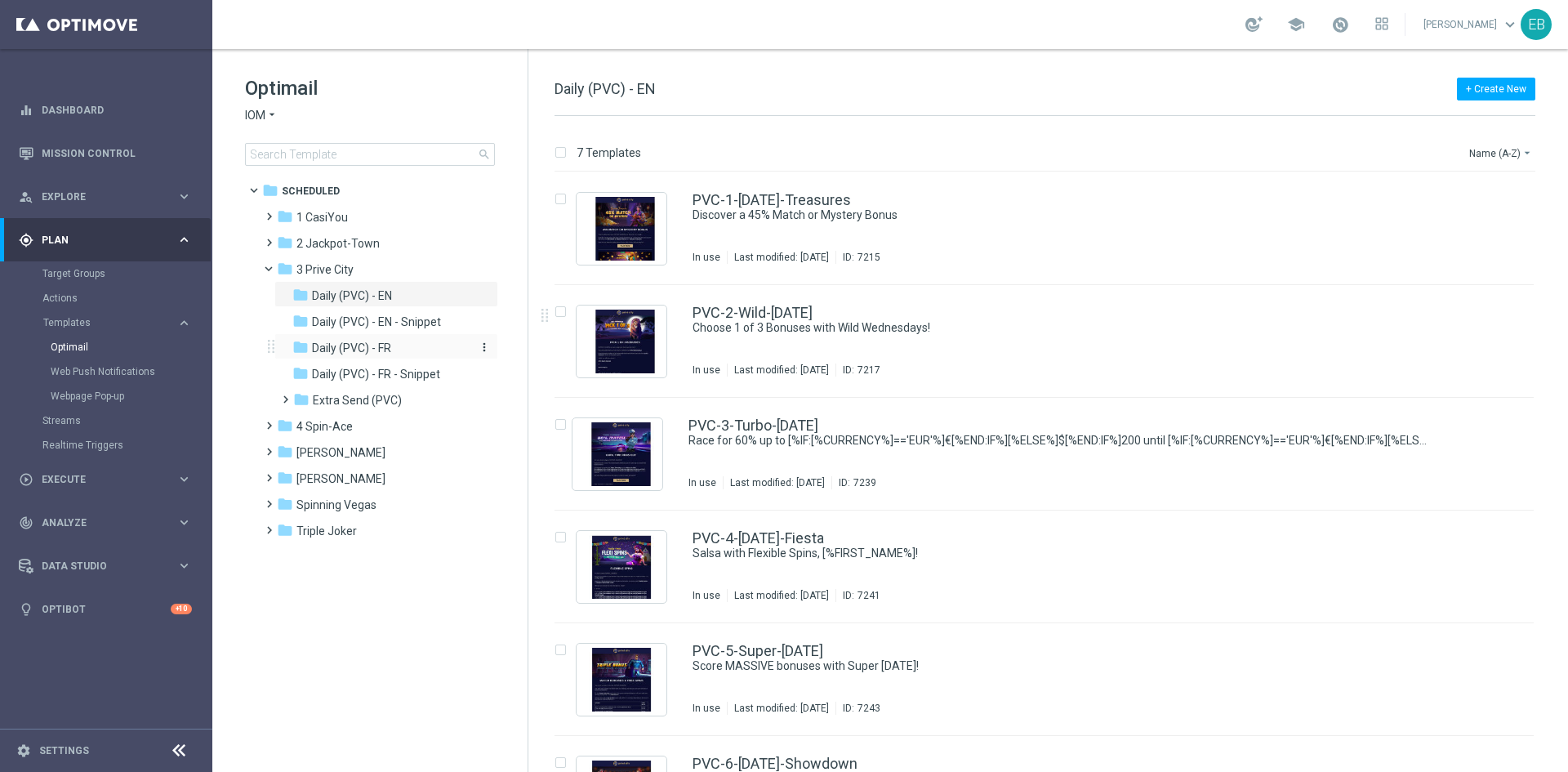
click at [400, 345] on div "folder Daily (PVC) - FR" at bounding box center [379, 348] width 174 height 18
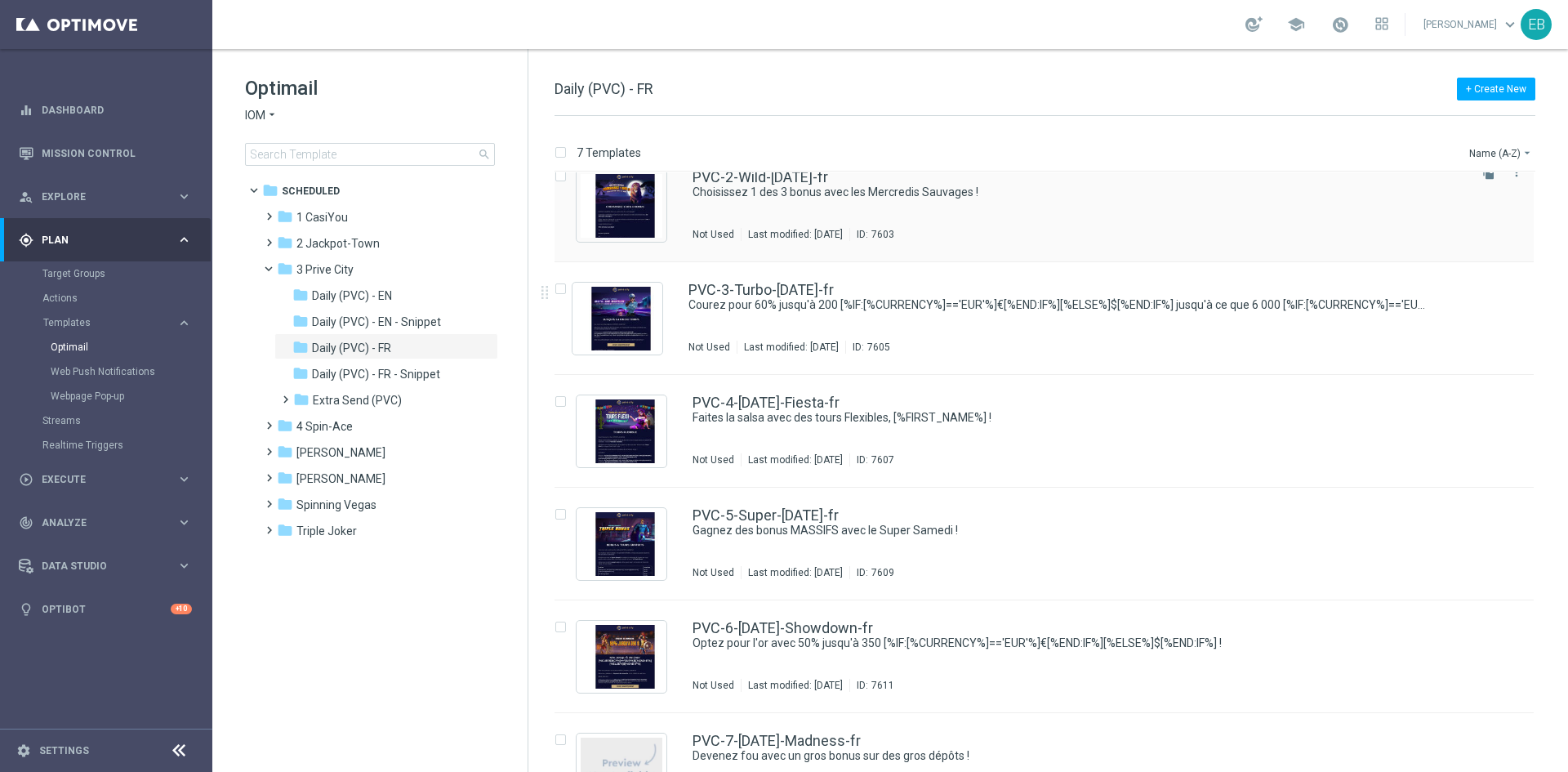
scroll to position [163, 0]
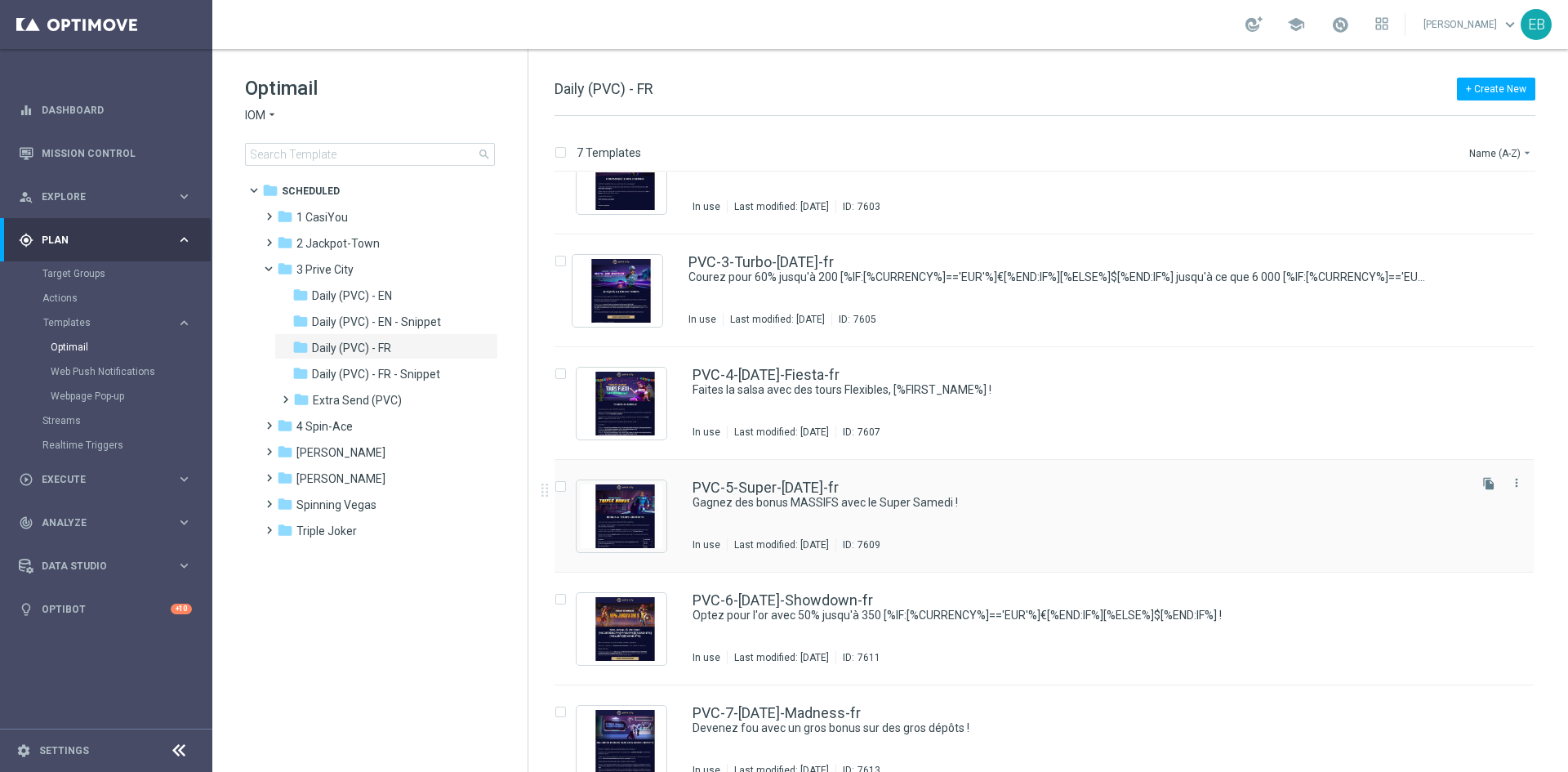
click at [1057, 534] on div "PVC-5-Super-Saturday-fr Gagnez des bonus MASSIFS avec le Super Samedi ! In use …" at bounding box center [1078, 515] width 772 height 71
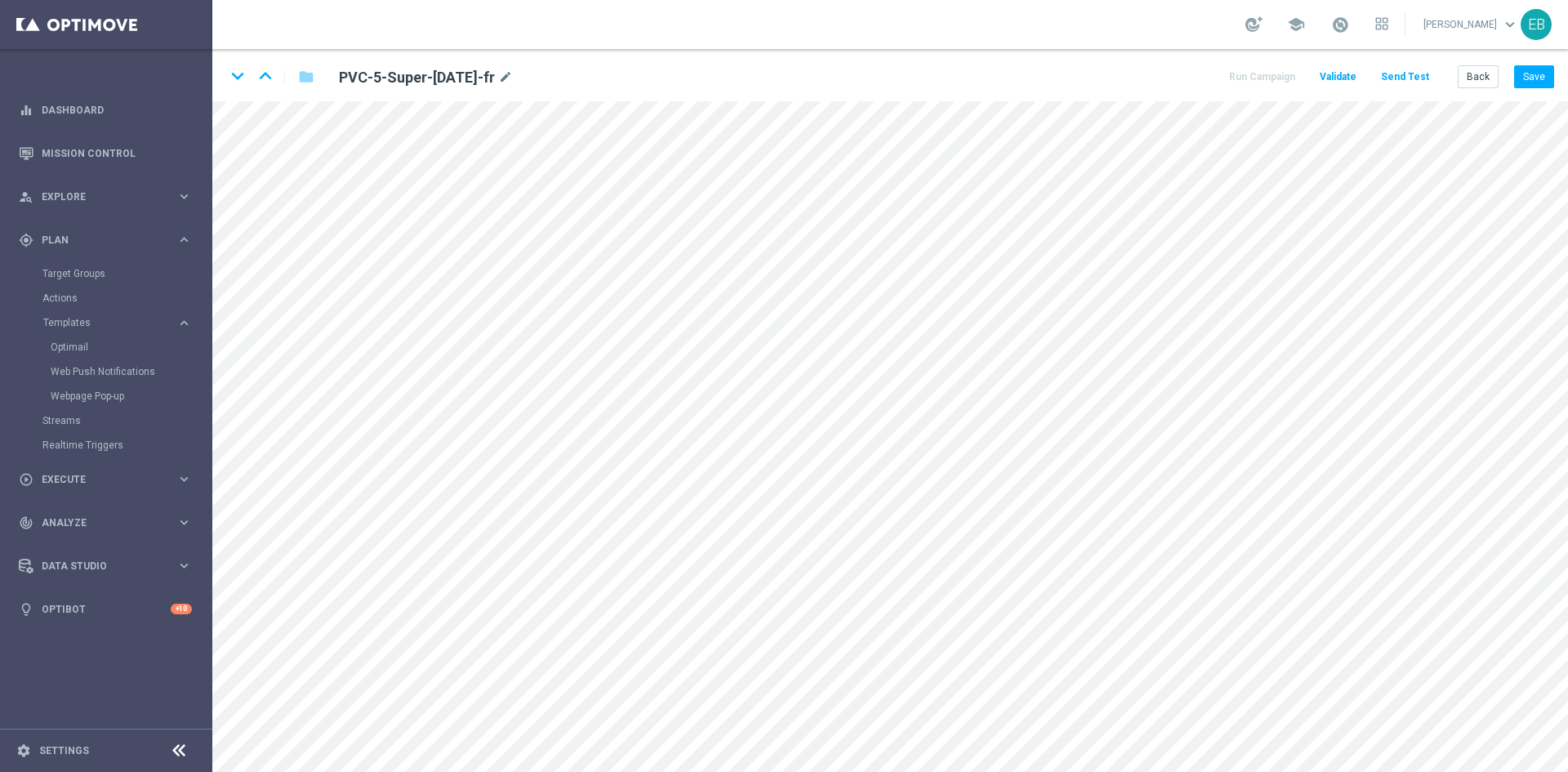
click at [1562, 78] on div "keyboard_arrow_down keyboard_arrow_up folder PVC-5-Super-Saturday-fr mode_edit …" at bounding box center [890, 75] width 1356 height 53
click at [1537, 78] on button "Save" at bounding box center [1534, 77] width 40 height 23
click at [1473, 81] on button "Back" at bounding box center [1478, 77] width 41 height 23
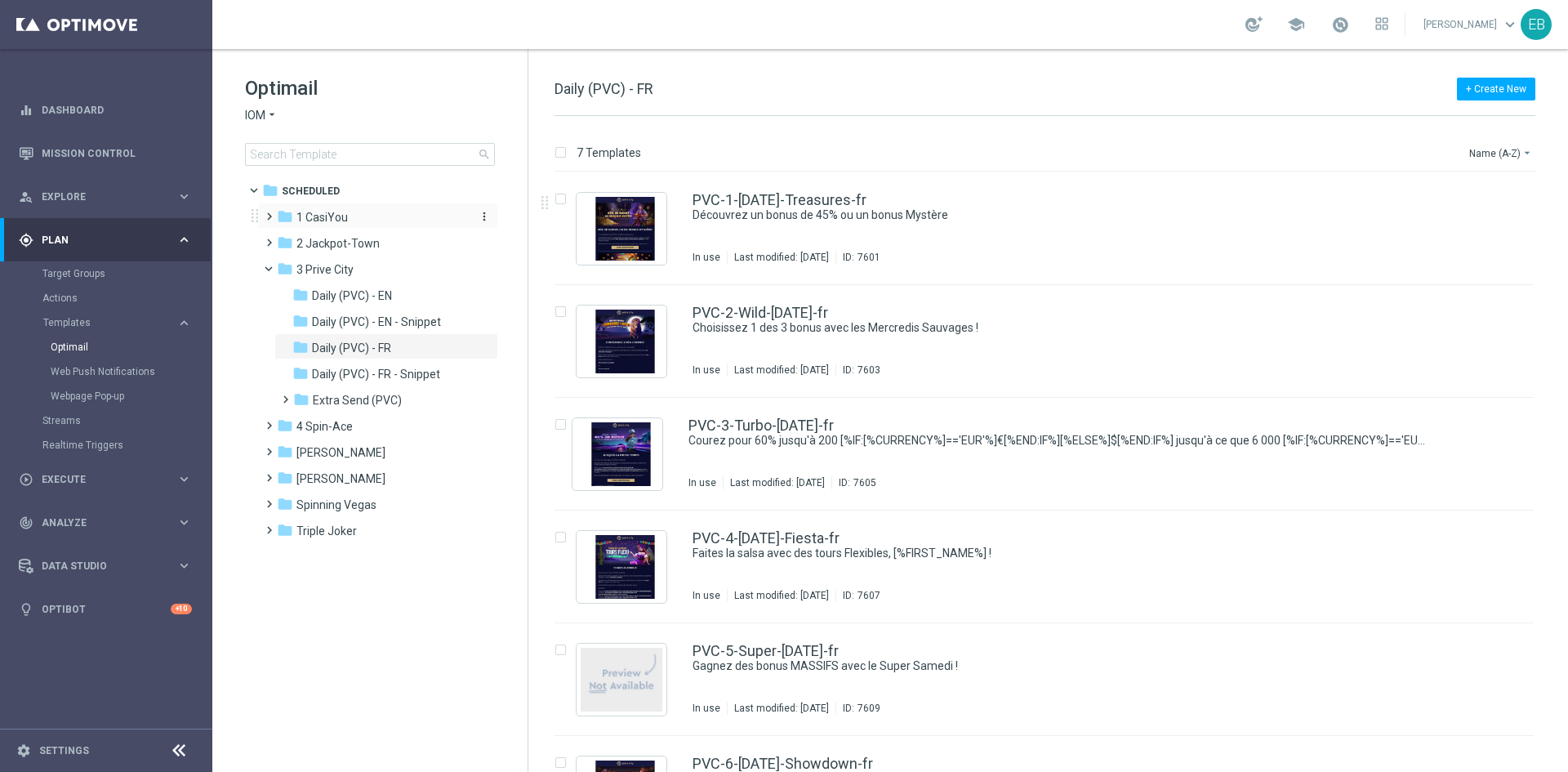
click at [347, 212] on span "1 CasiYou" at bounding box center [322, 217] width 52 height 15
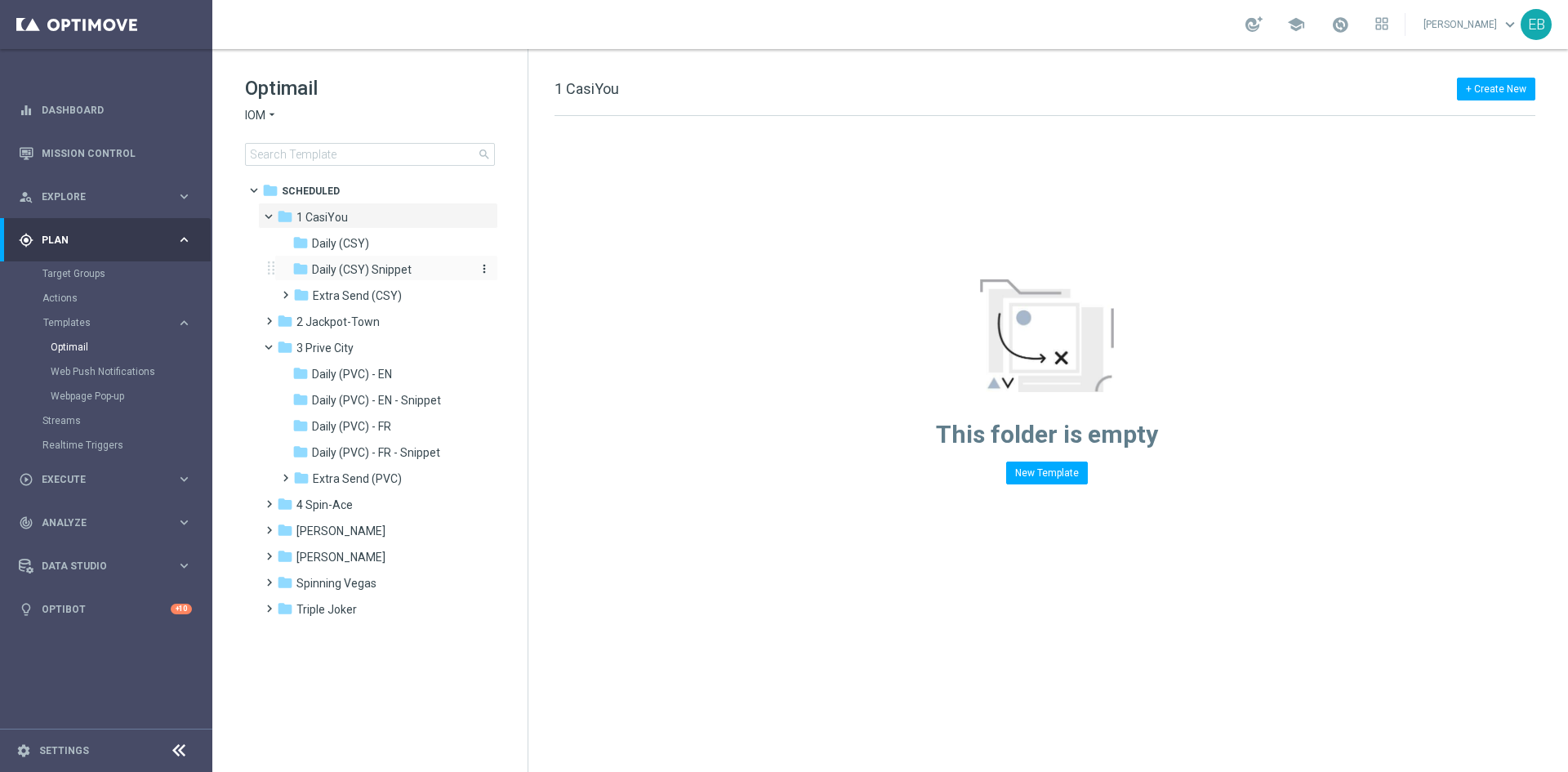
click at [401, 266] on span "Daily (CSY) Snippet" at bounding box center [362, 270] width 100 height 15
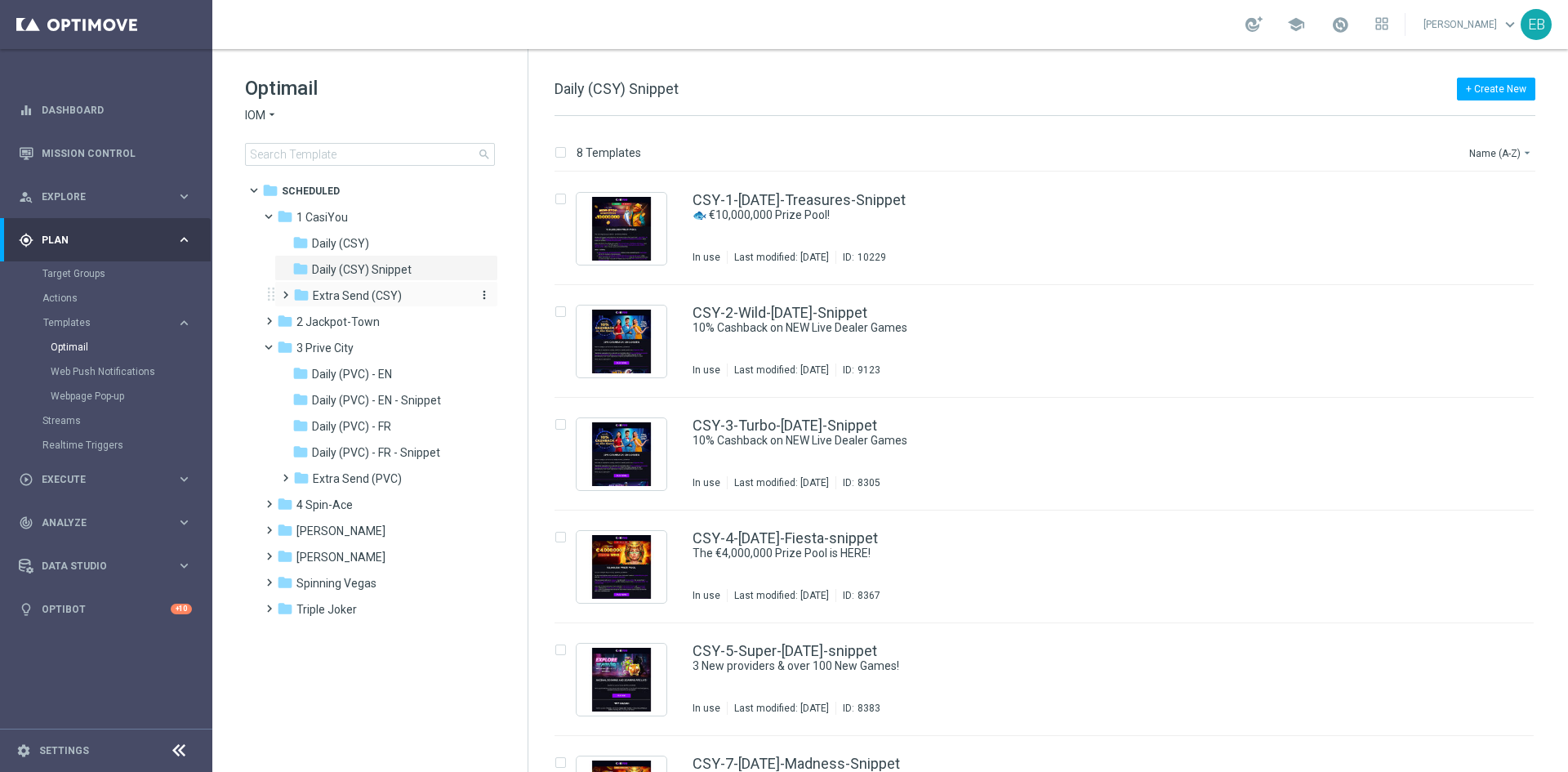
click at [399, 295] on span "Extra Send (CSY)" at bounding box center [357, 296] width 89 height 15
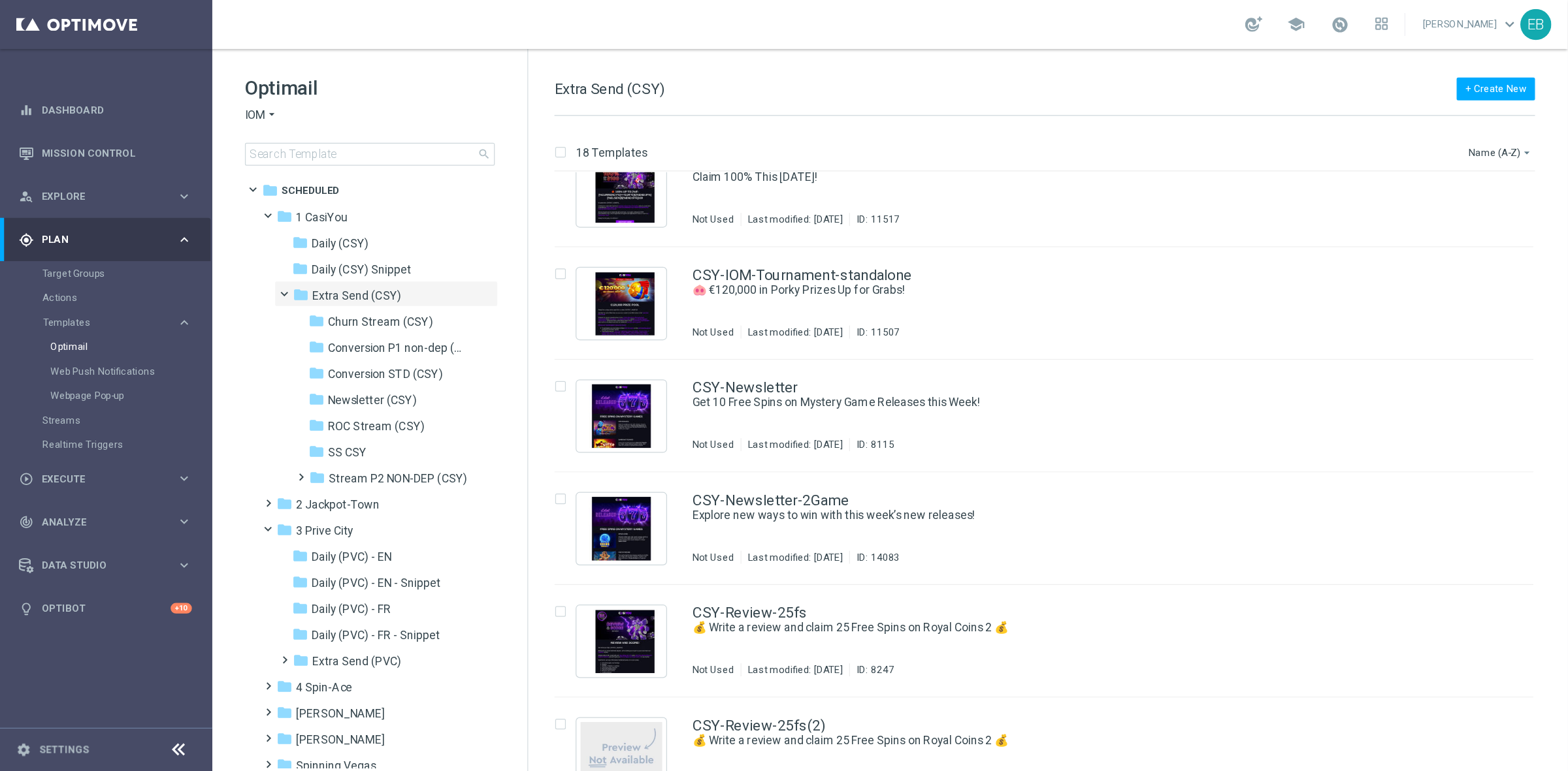
scroll to position [979, 0]
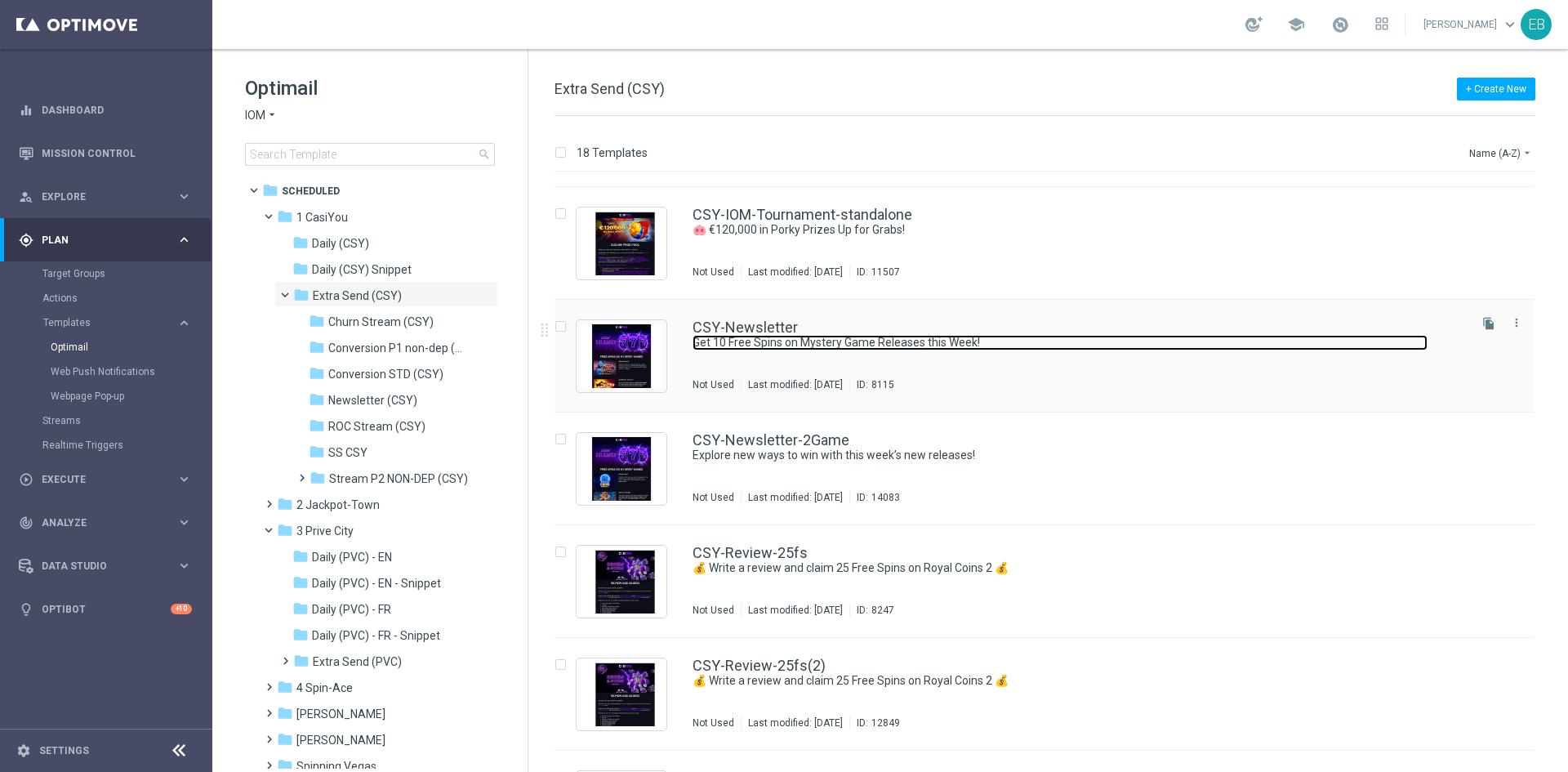
click at [1160, 347] on link "Get 10 Free Spins on Mystery Game Releases this Week!" at bounding box center [1059, 343] width 735 height 16
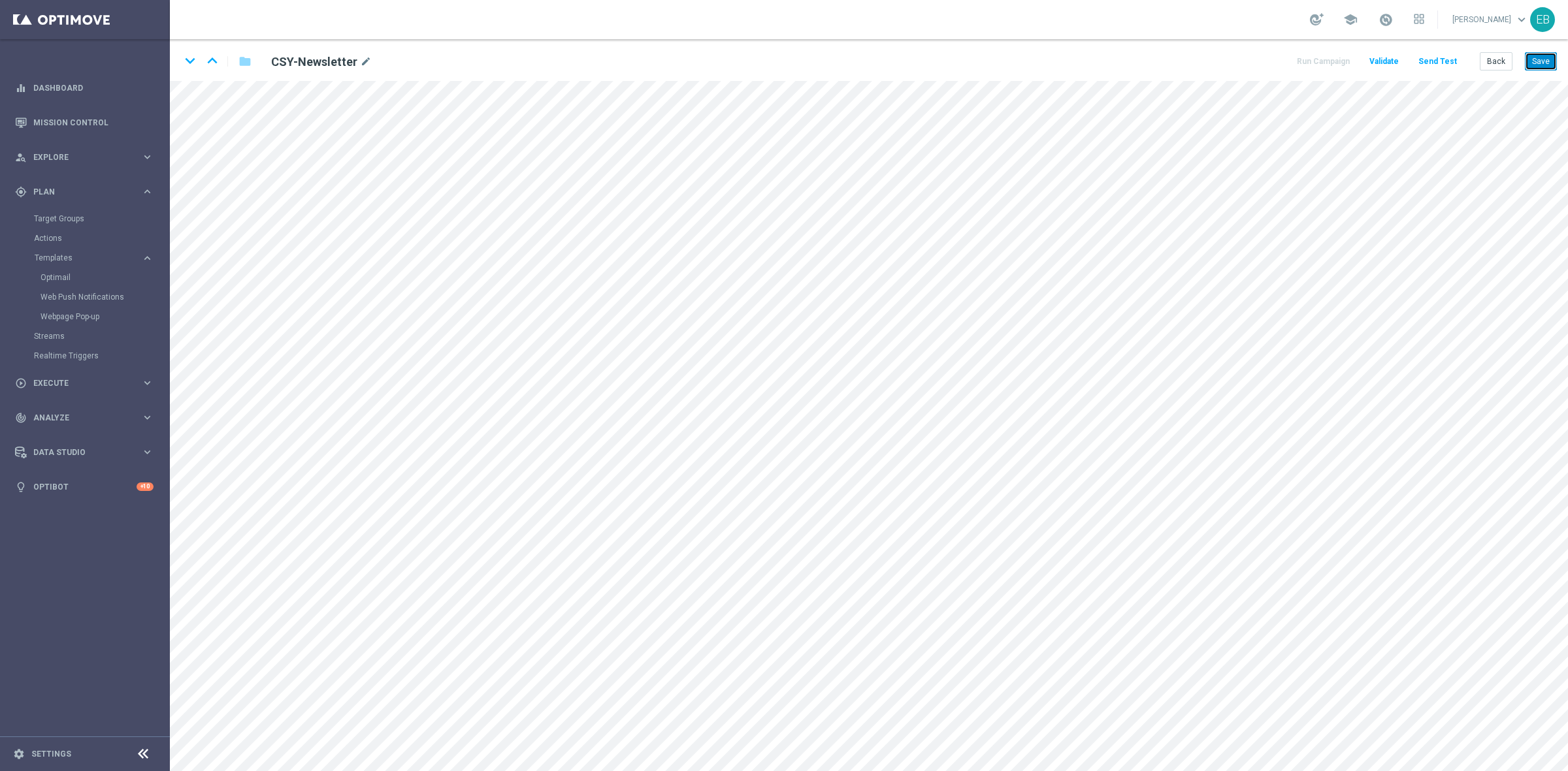
click at [1254, 54] on button "Save" at bounding box center [1540, 61] width 32 height 18
click at [1254, 55] on button "Save" at bounding box center [1540, 61] width 32 height 18
click at [1254, 57] on button "Back" at bounding box center [1496, 61] width 32 height 18
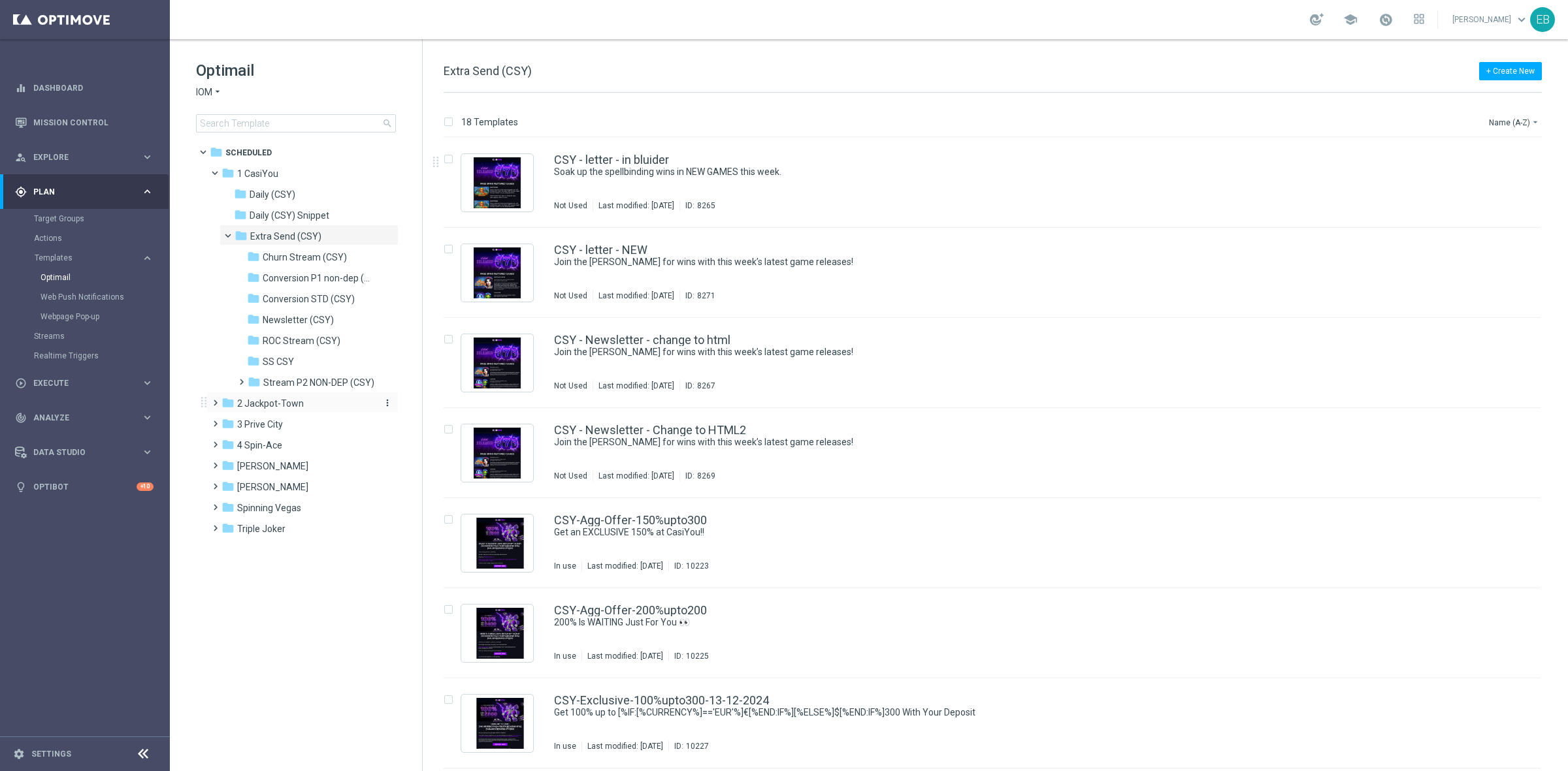
click at [286, 398] on span "2 Jackpot-Town" at bounding box center [270, 404] width 66 height 12
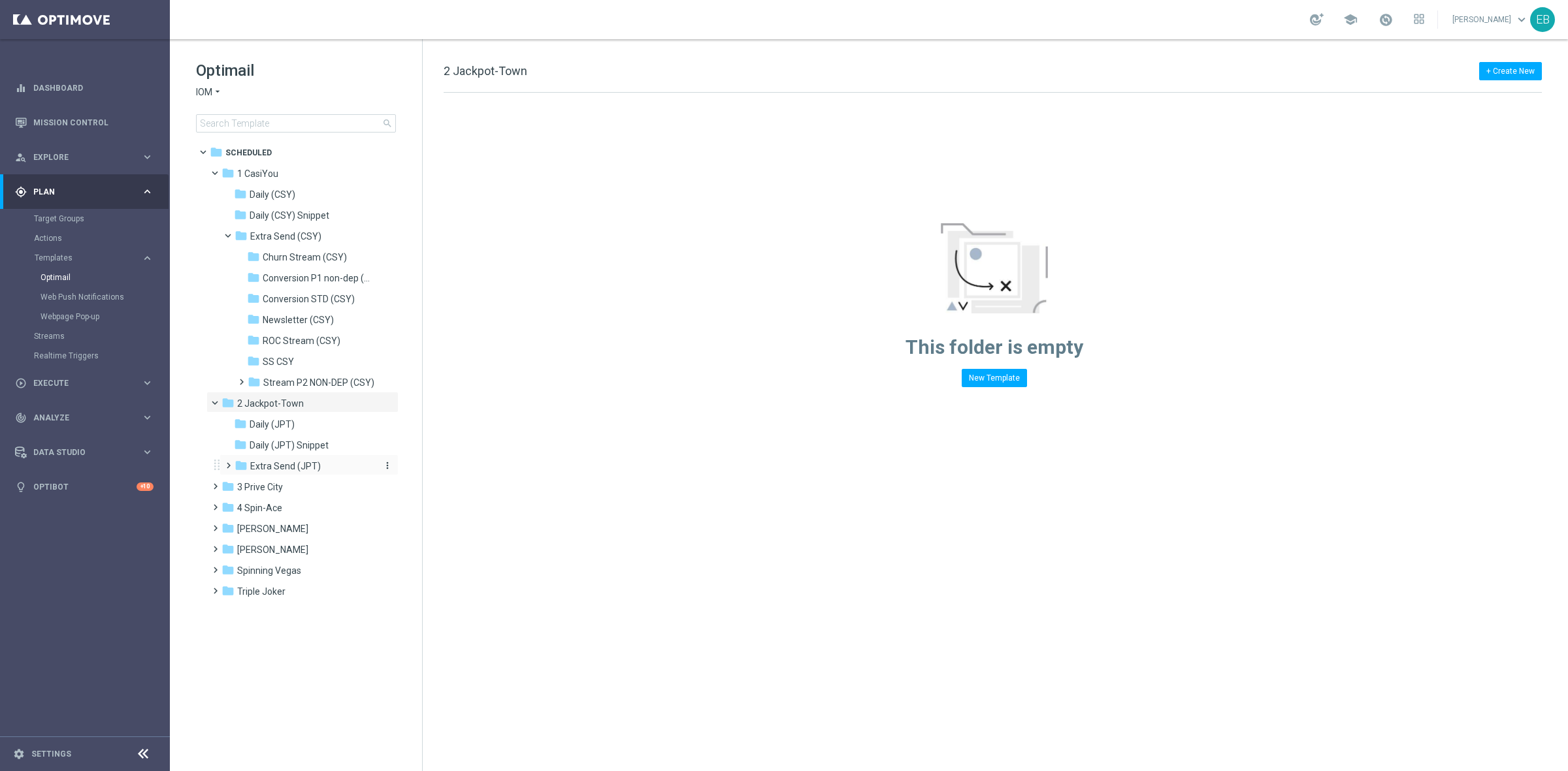
click at [321, 467] on div "folder Extra Send (JPT)" at bounding box center [304, 466] width 139 height 15
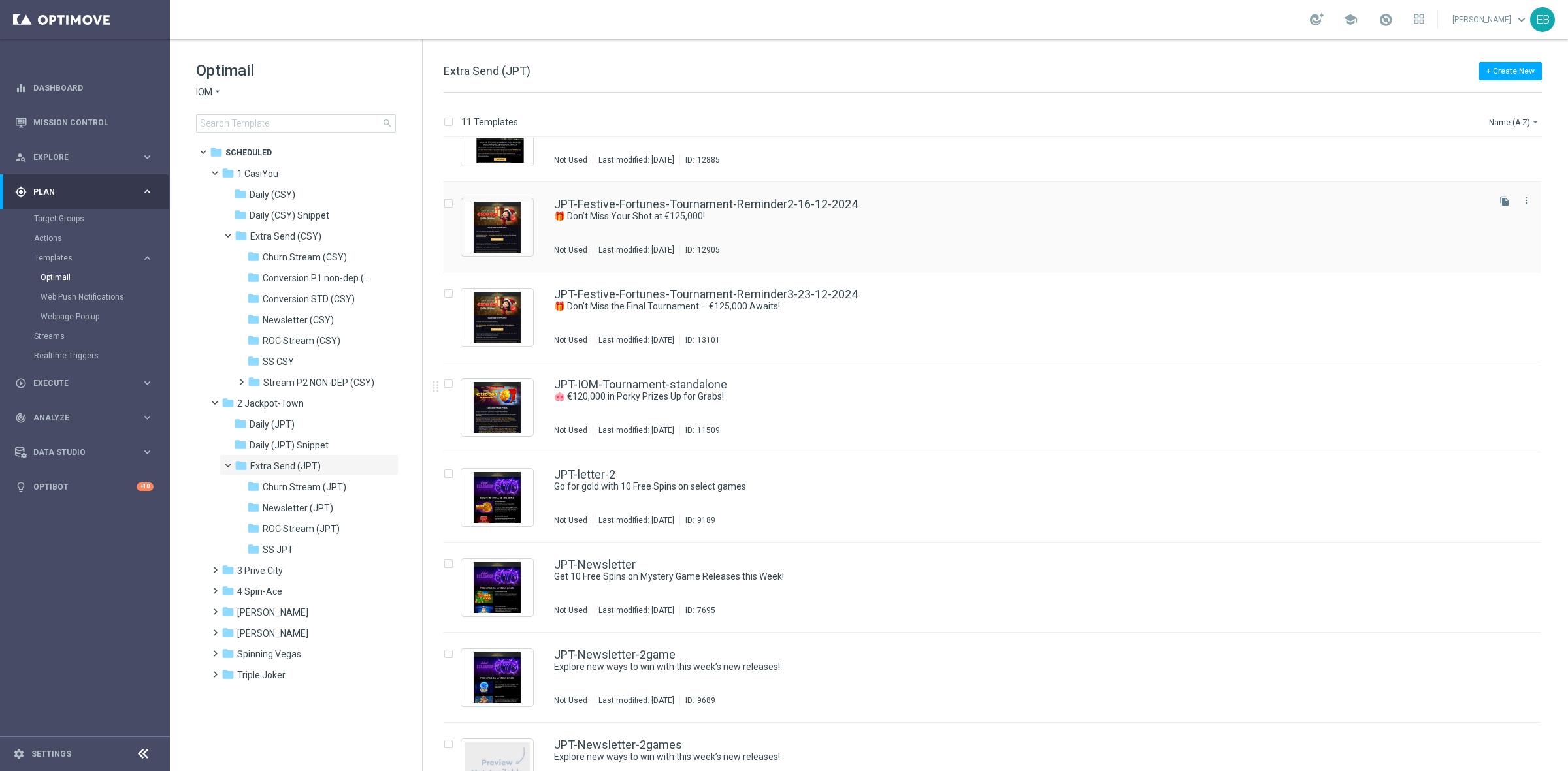
scroll to position [245, 0]
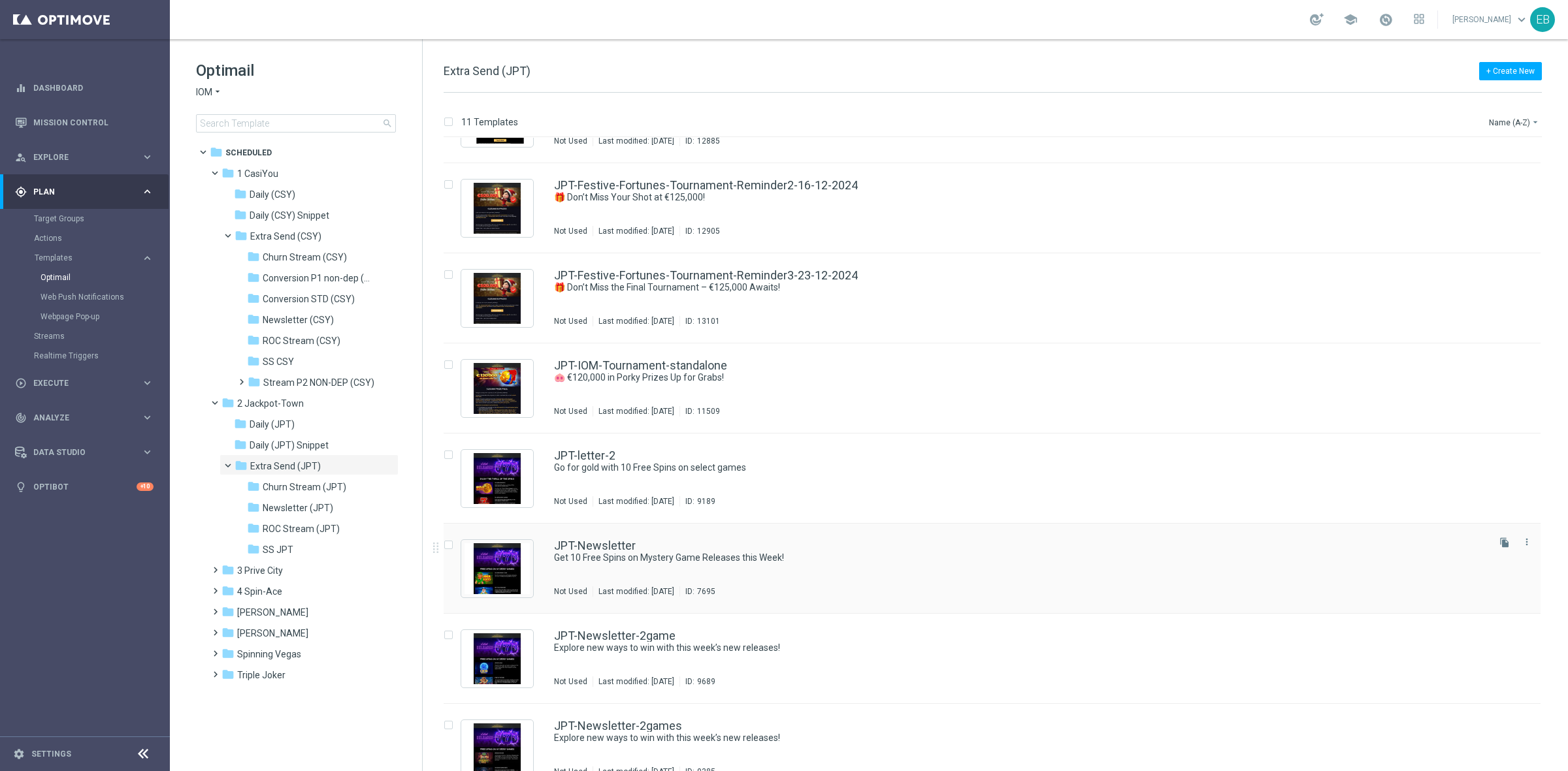
click at [846, 533] on div "JPT-Newsletter Get 10 Free Spins on Mystery Game Releases this Week! Not Used L…" at bounding box center [992, 569] width 1097 height 90
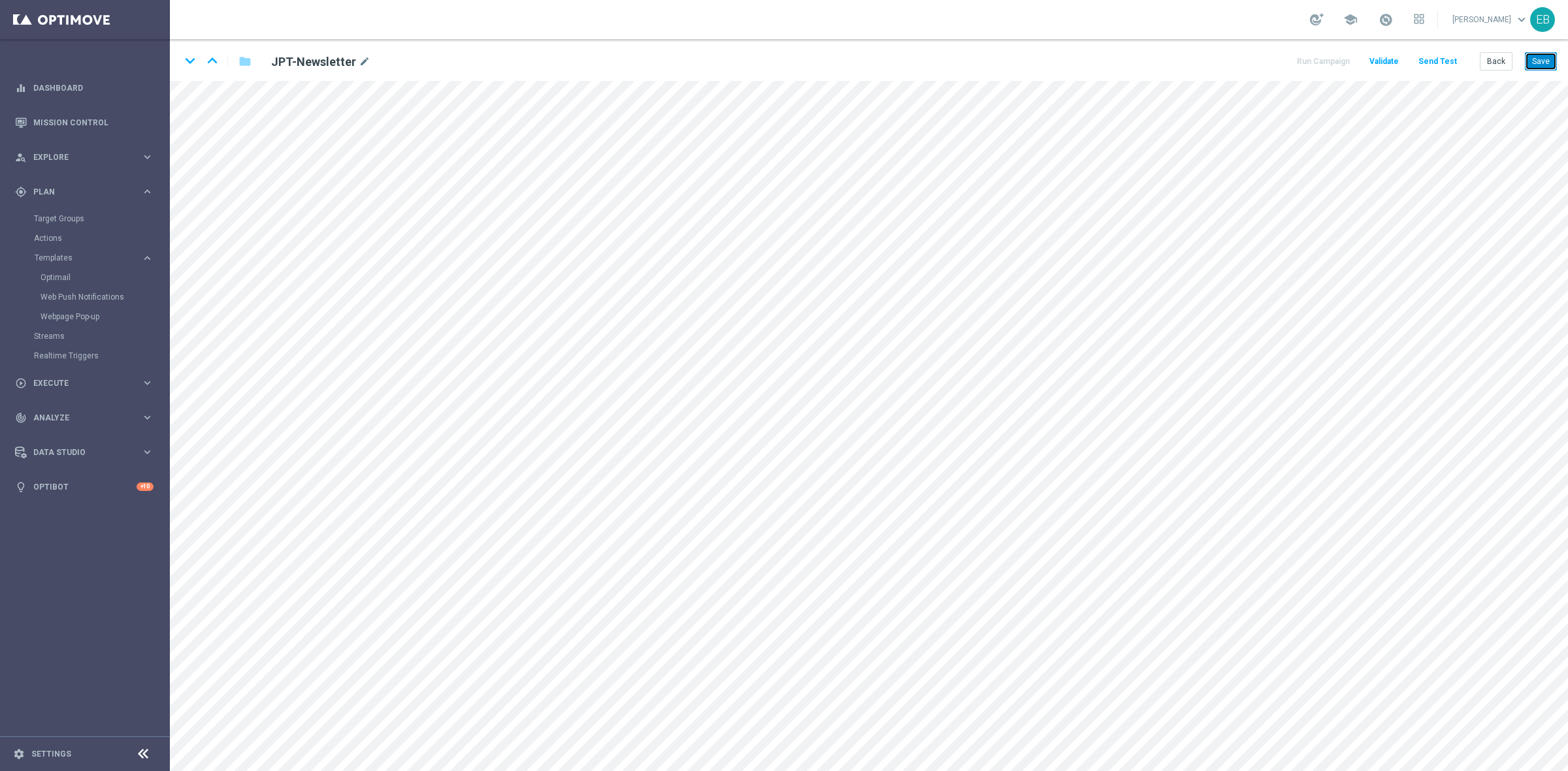
click at [1254, 63] on button "Save" at bounding box center [1540, 61] width 32 height 18
click at [1254, 60] on button "Back" at bounding box center [1496, 61] width 32 height 18
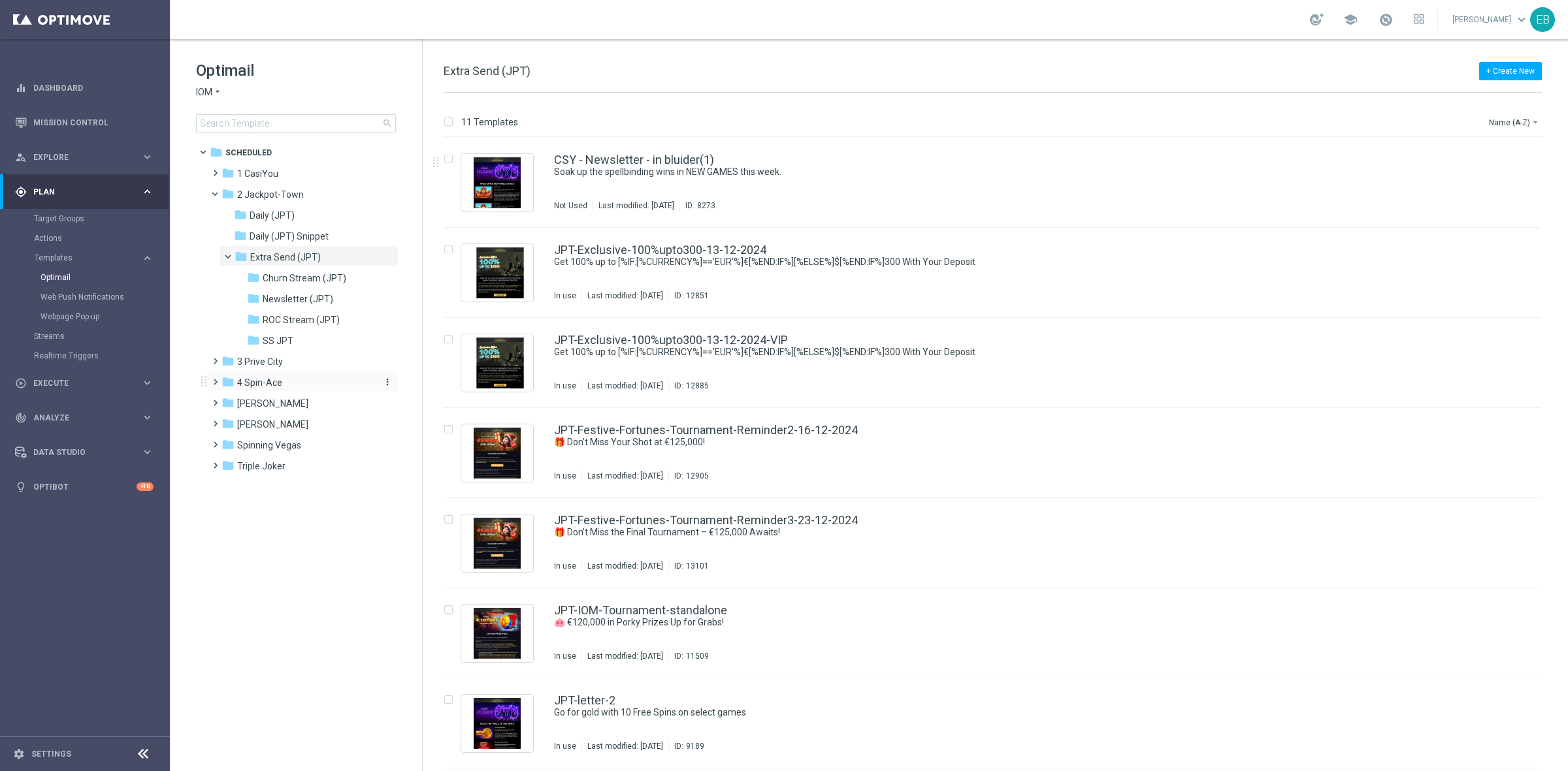
click at [332, 379] on div "folder 4 Spin-Ace" at bounding box center [297, 383] width 151 height 15
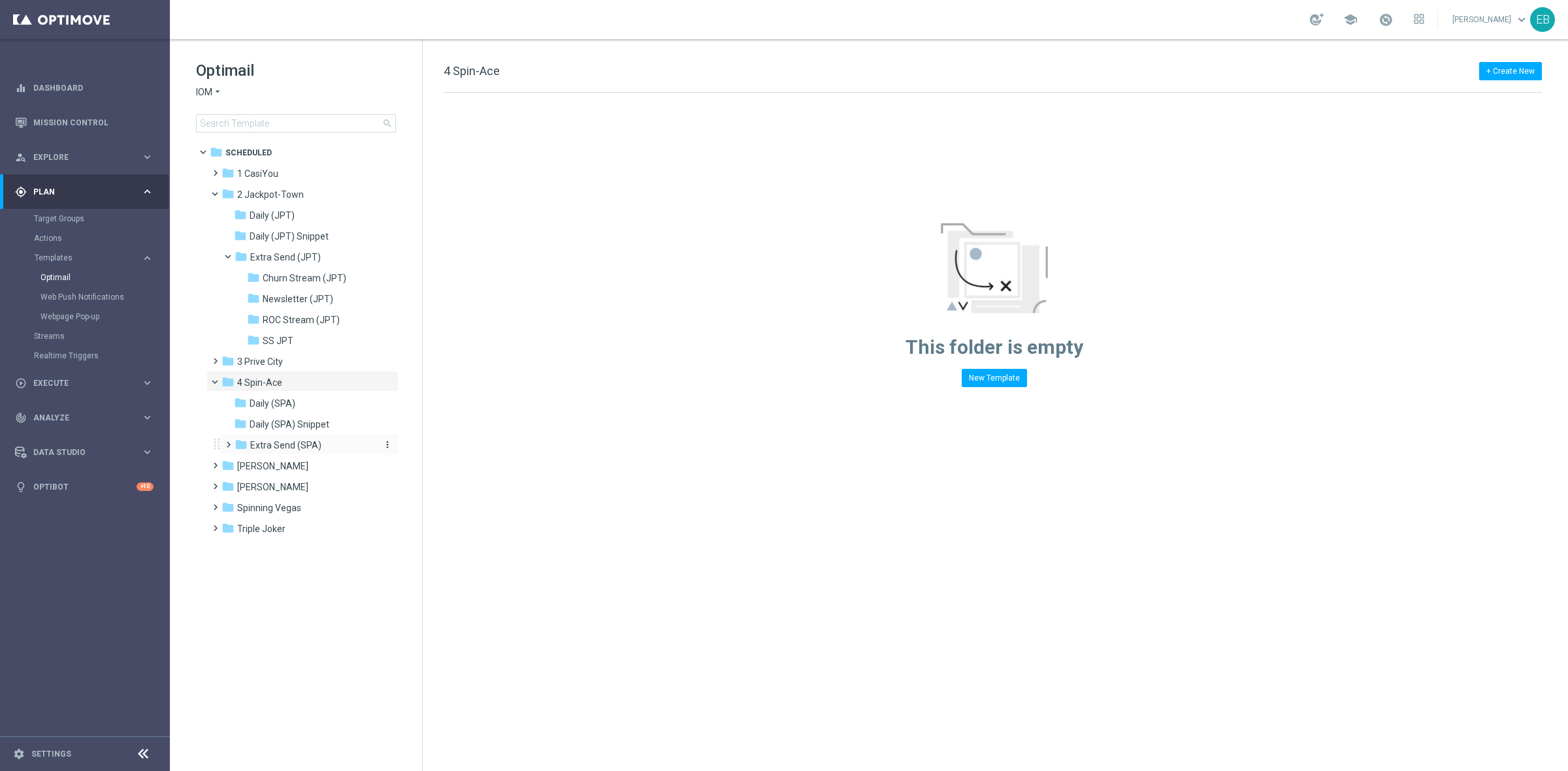
click at [312, 446] on span "Extra Send (SPA)" at bounding box center [286, 446] width 71 height 12
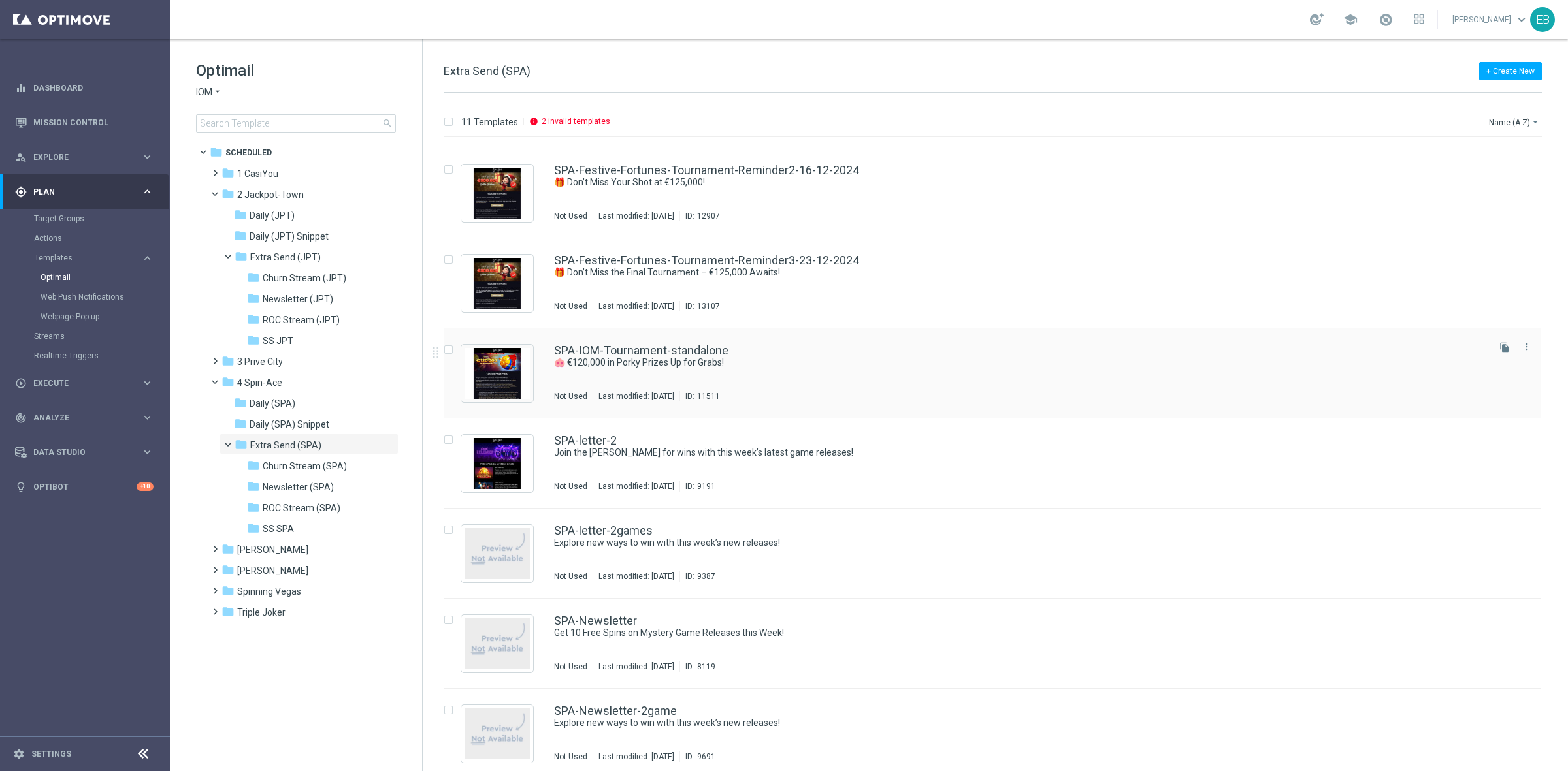
scroll to position [357, 0]
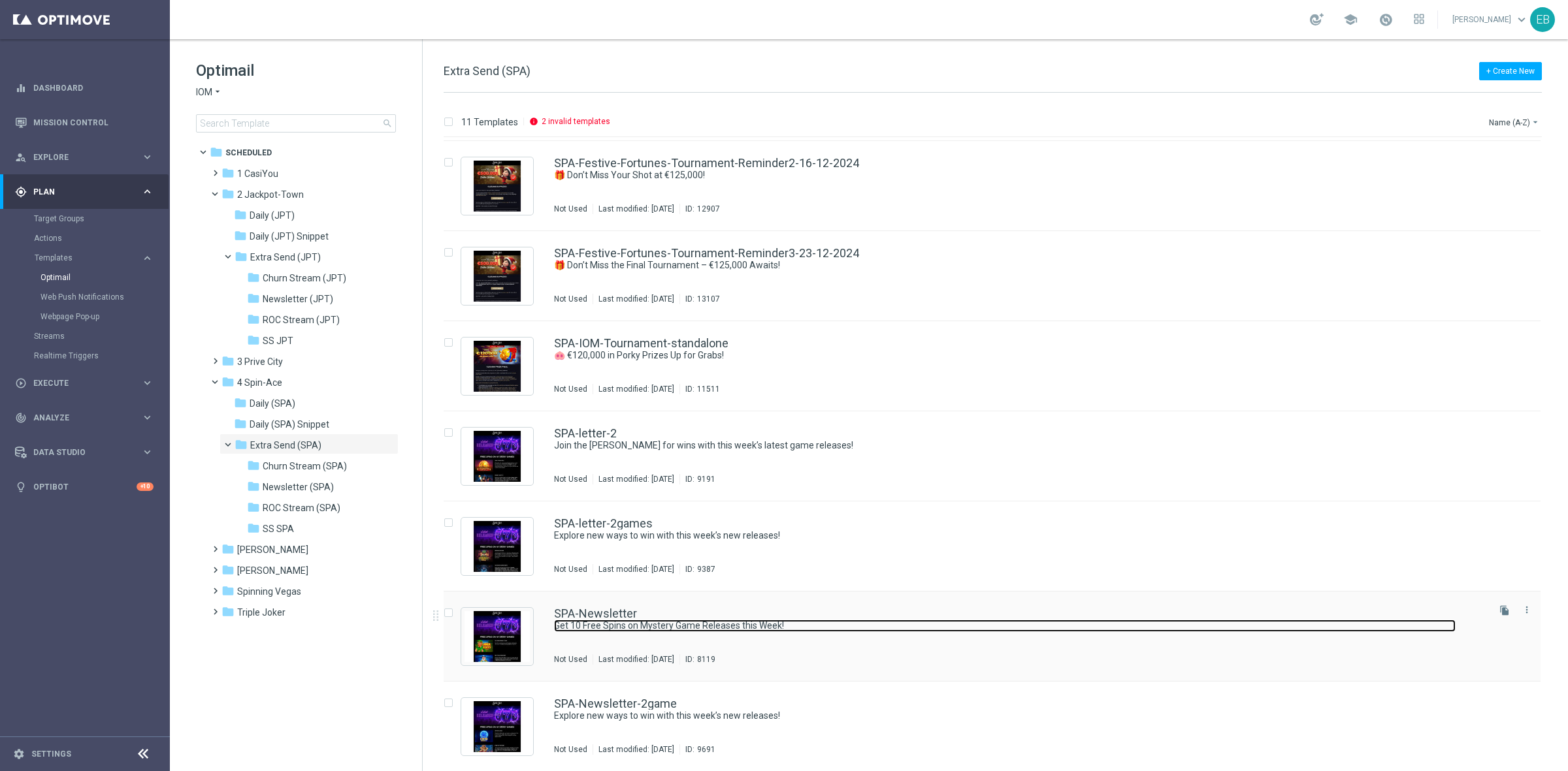
click at [903, 616] on link "Get 10 Free Spins on Mystery Game Releases this Week!" at bounding box center [1004, 626] width 901 height 13
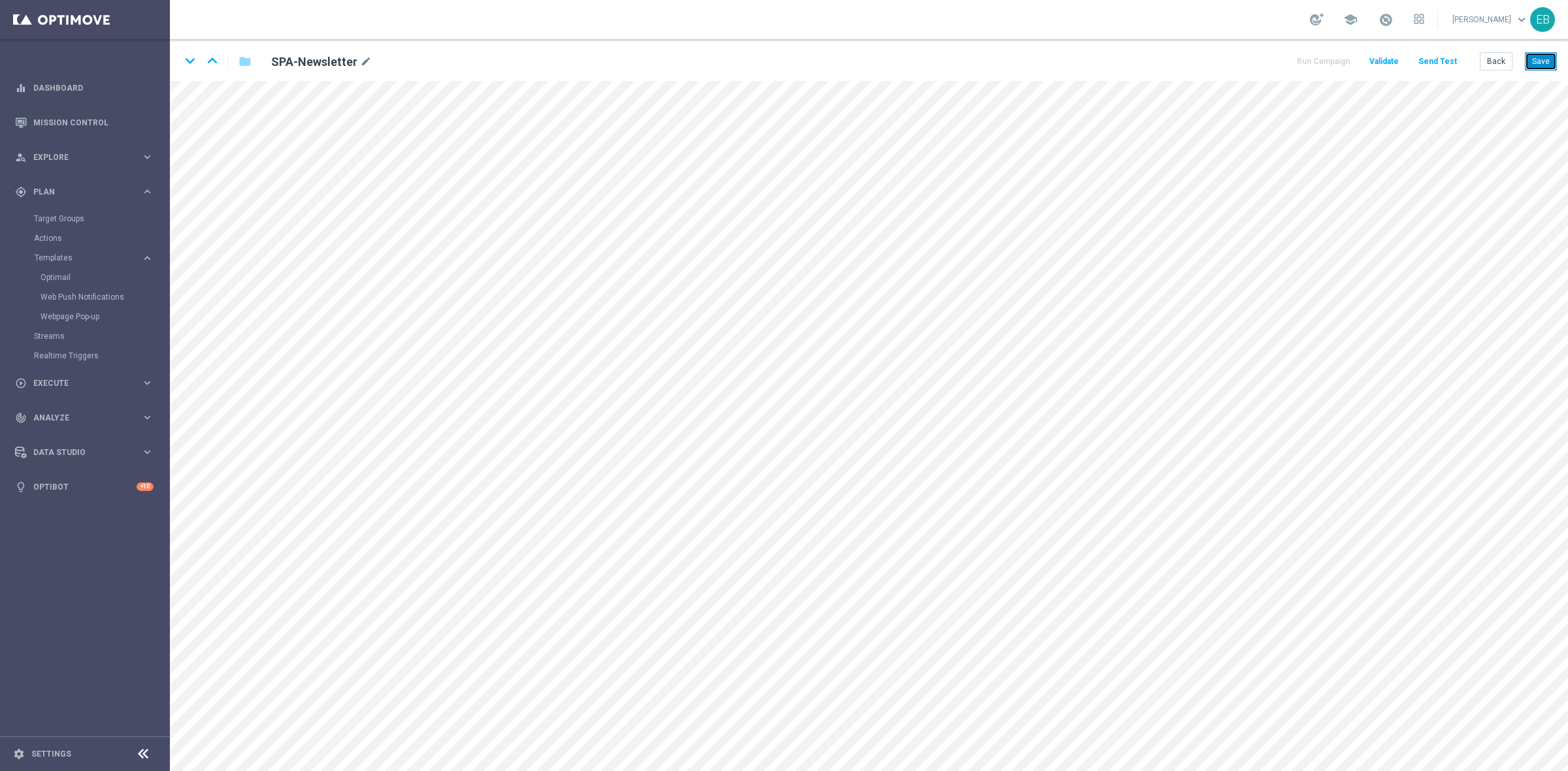
click at [1254, 52] on button "Save" at bounding box center [1540, 61] width 32 height 18
click at [1254, 57] on button "Save" at bounding box center [1540, 61] width 32 height 18
click at [1254, 60] on button "Back" at bounding box center [1496, 61] width 32 height 18
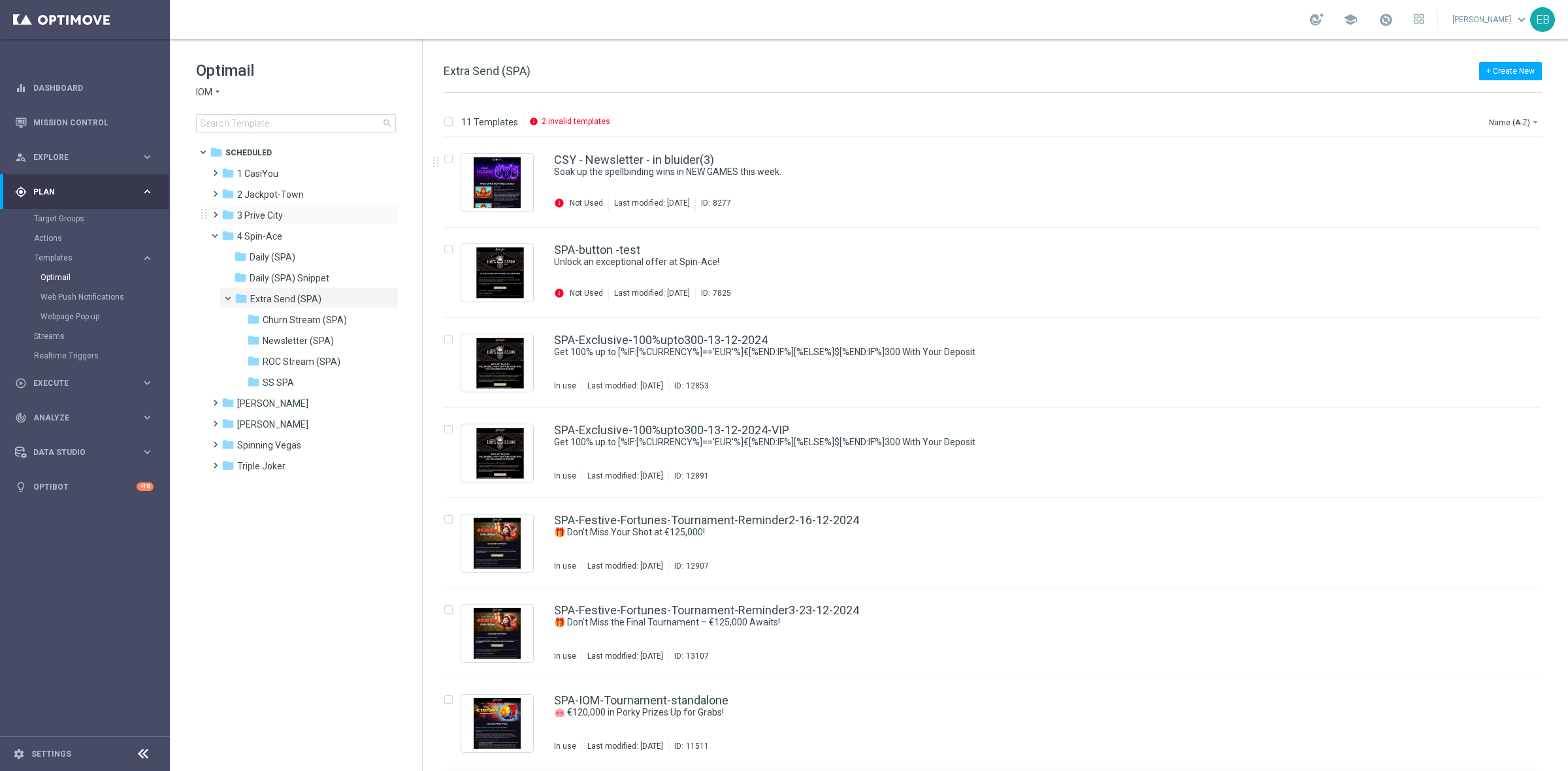
click at [289, 207] on div "folder 3 Prive City more_vert" at bounding box center [303, 214] width 192 height 21
click at [287, 212] on div "folder 3 Prive City" at bounding box center [297, 215] width 151 height 15
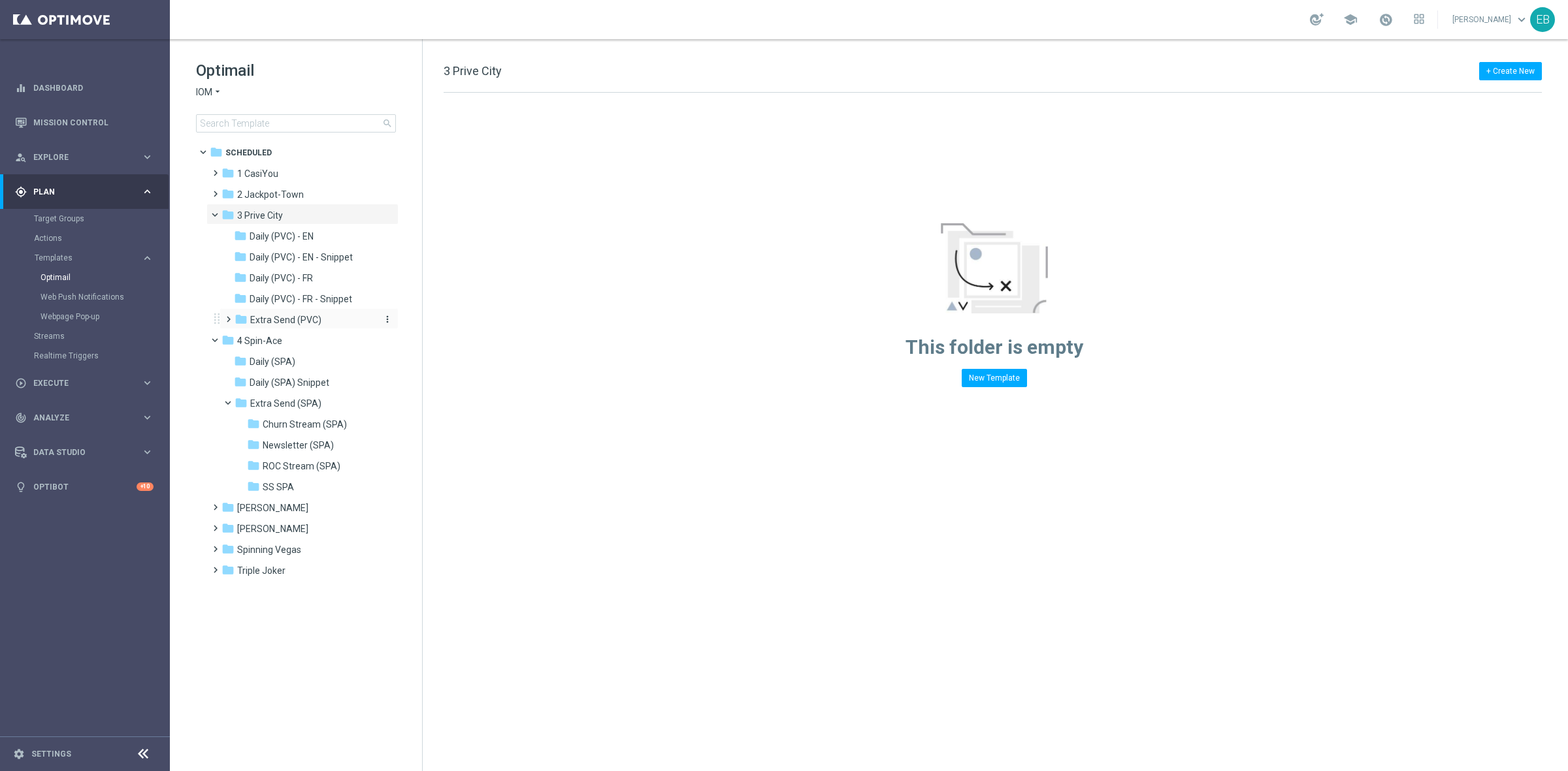
click at [330, 319] on div "folder Extra Send (PVC)" at bounding box center [304, 320] width 139 height 15
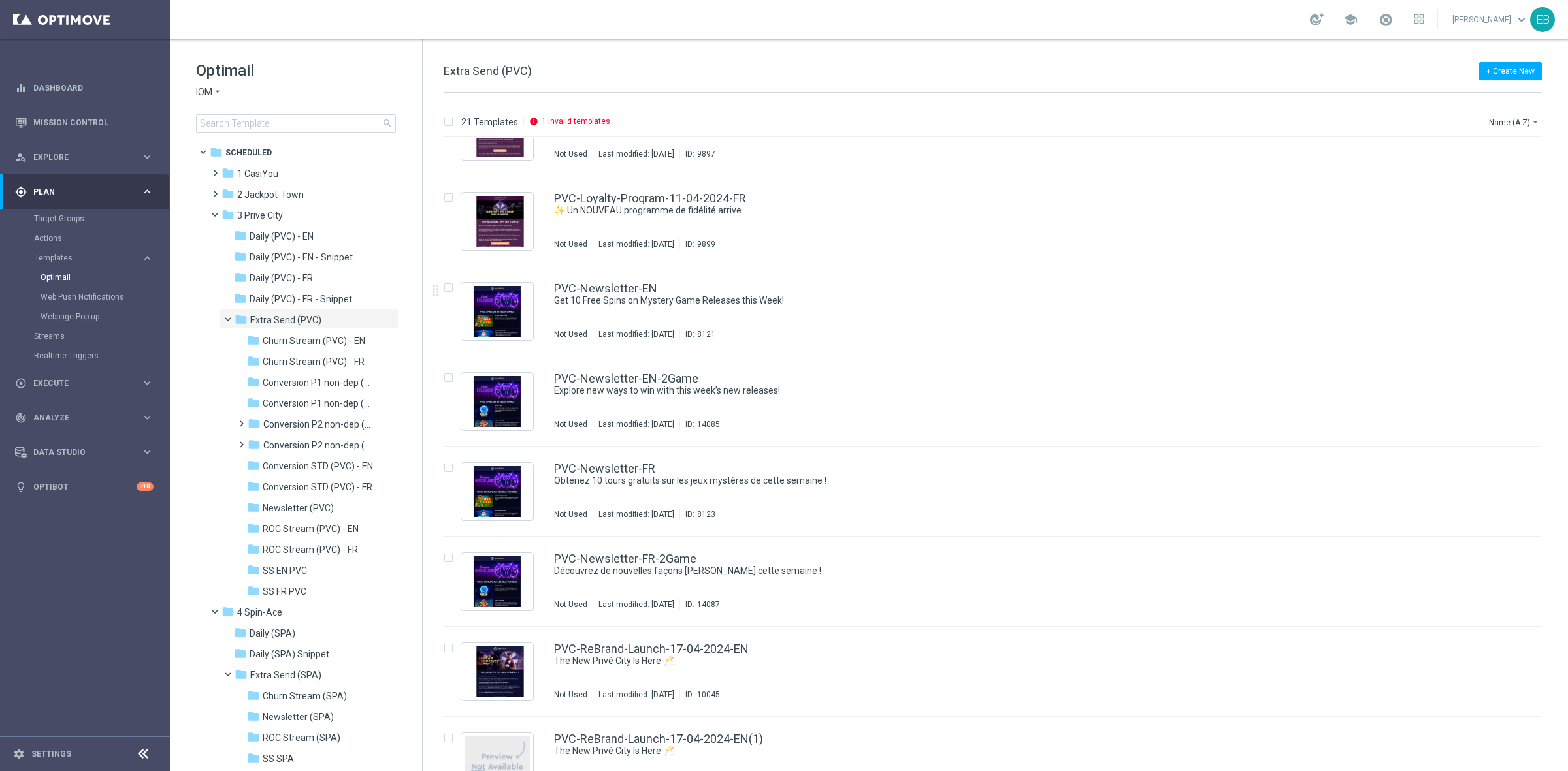
scroll to position [1143, 0]
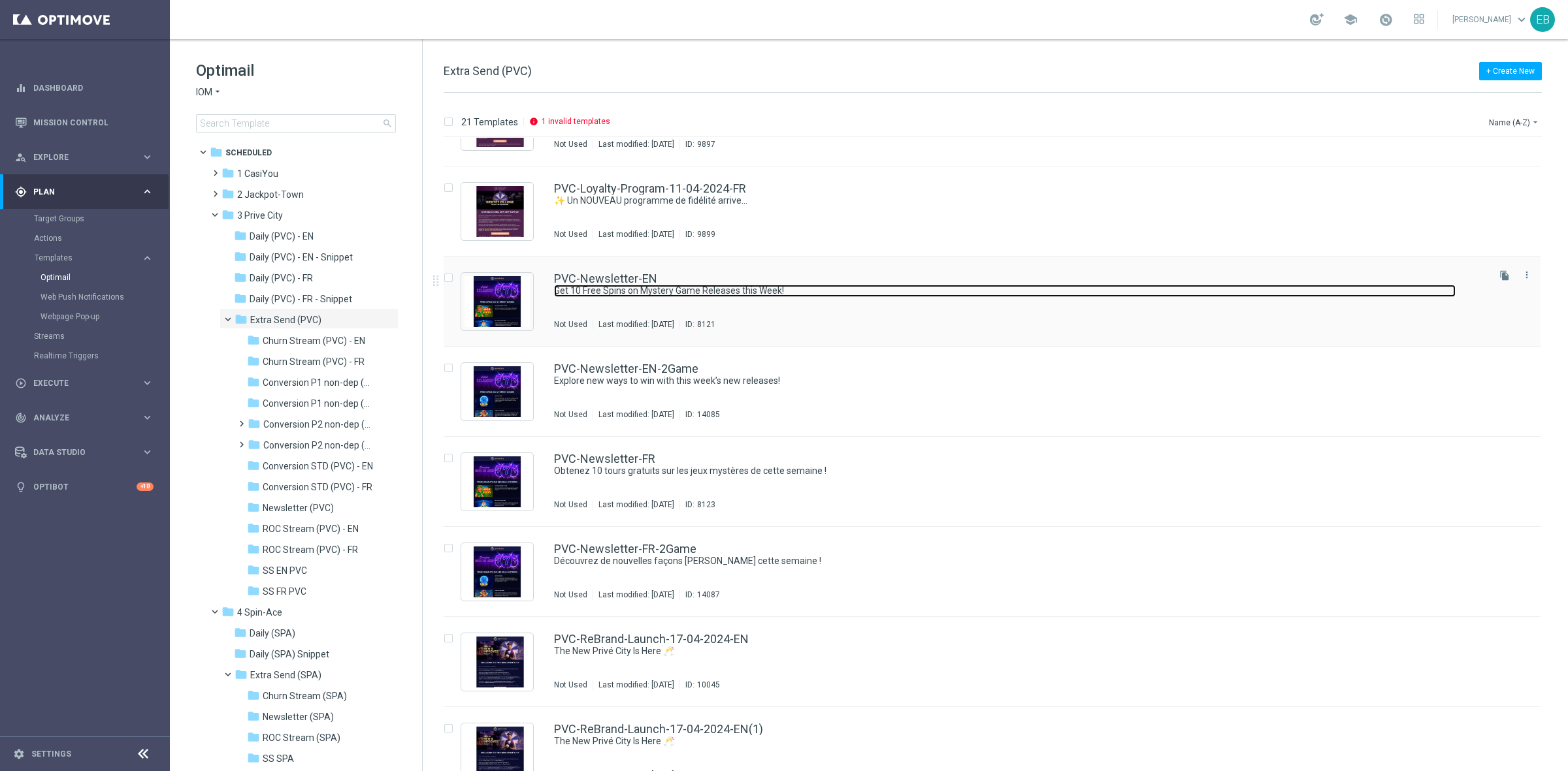
click at [889, 296] on link "Get 10 Free Spins on Mystery Game Releases this Week!" at bounding box center [1004, 291] width 901 height 13
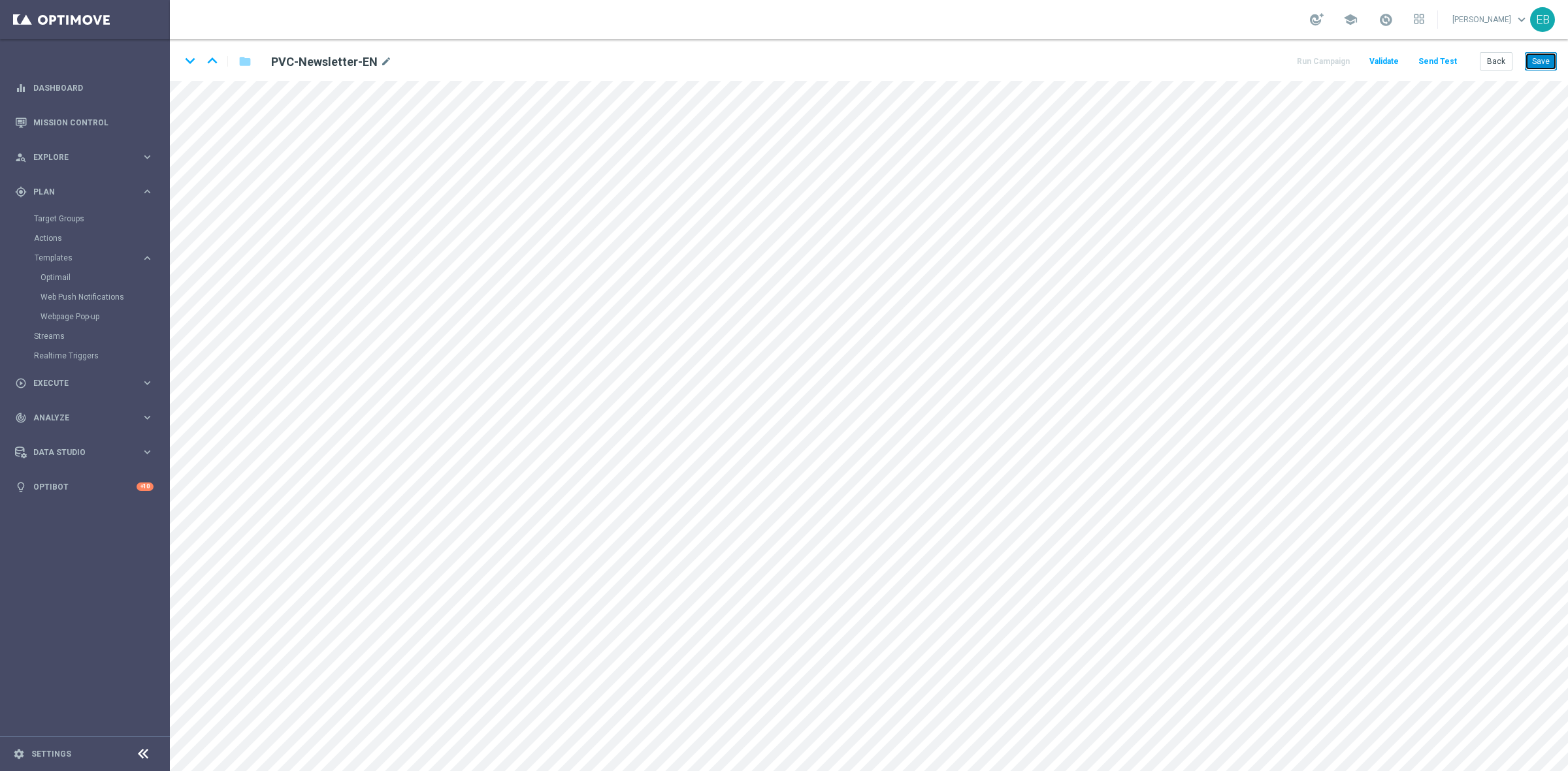
click at [1254, 58] on button "Save" at bounding box center [1540, 61] width 32 height 18
click at [1254, 56] on button "Save" at bounding box center [1540, 61] width 32 height 18
click at [1254, 63] on button "Back" at bounding box center [1496, 61] width 32 height 18
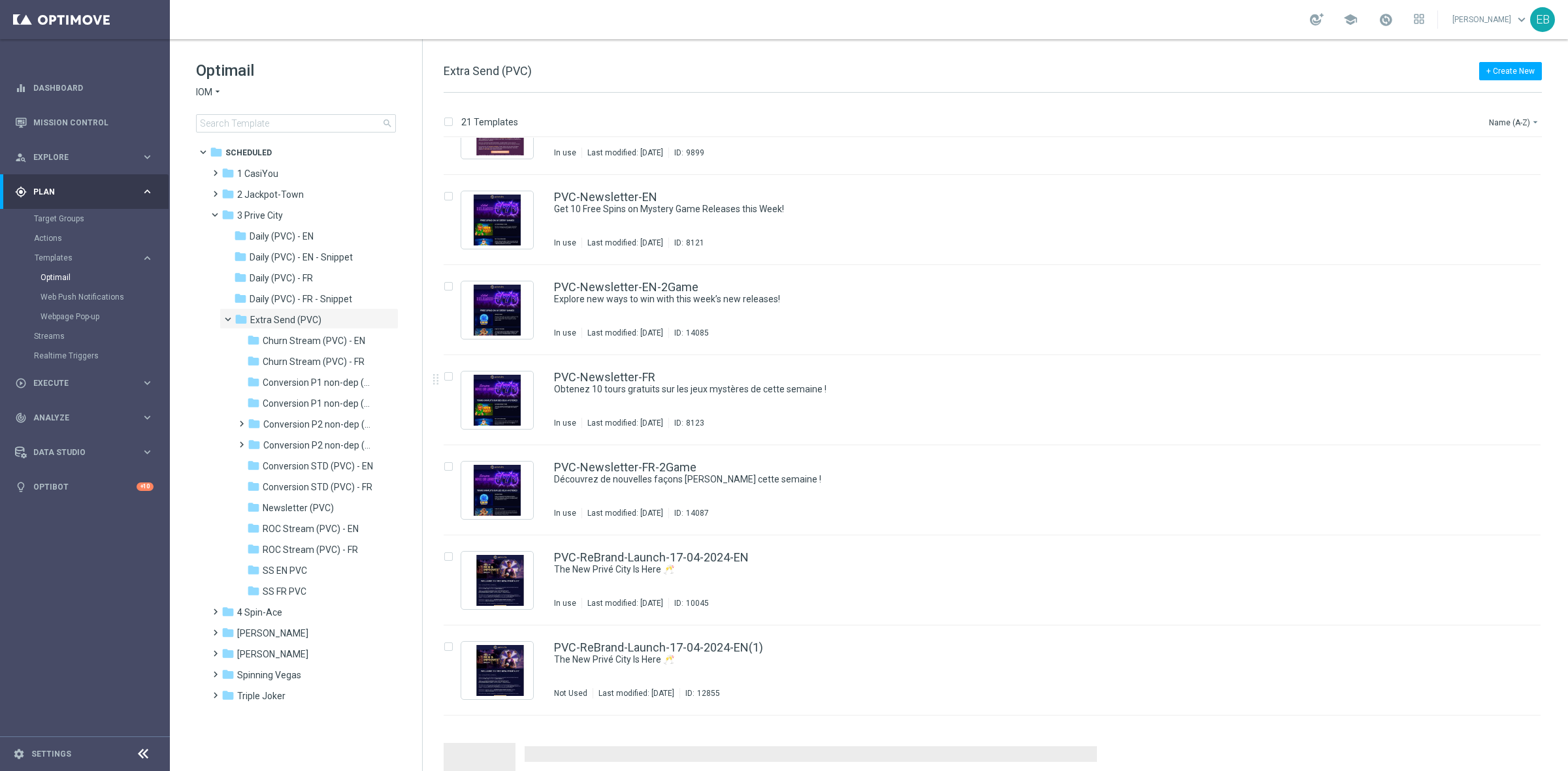
scroll to position [1258, 0]
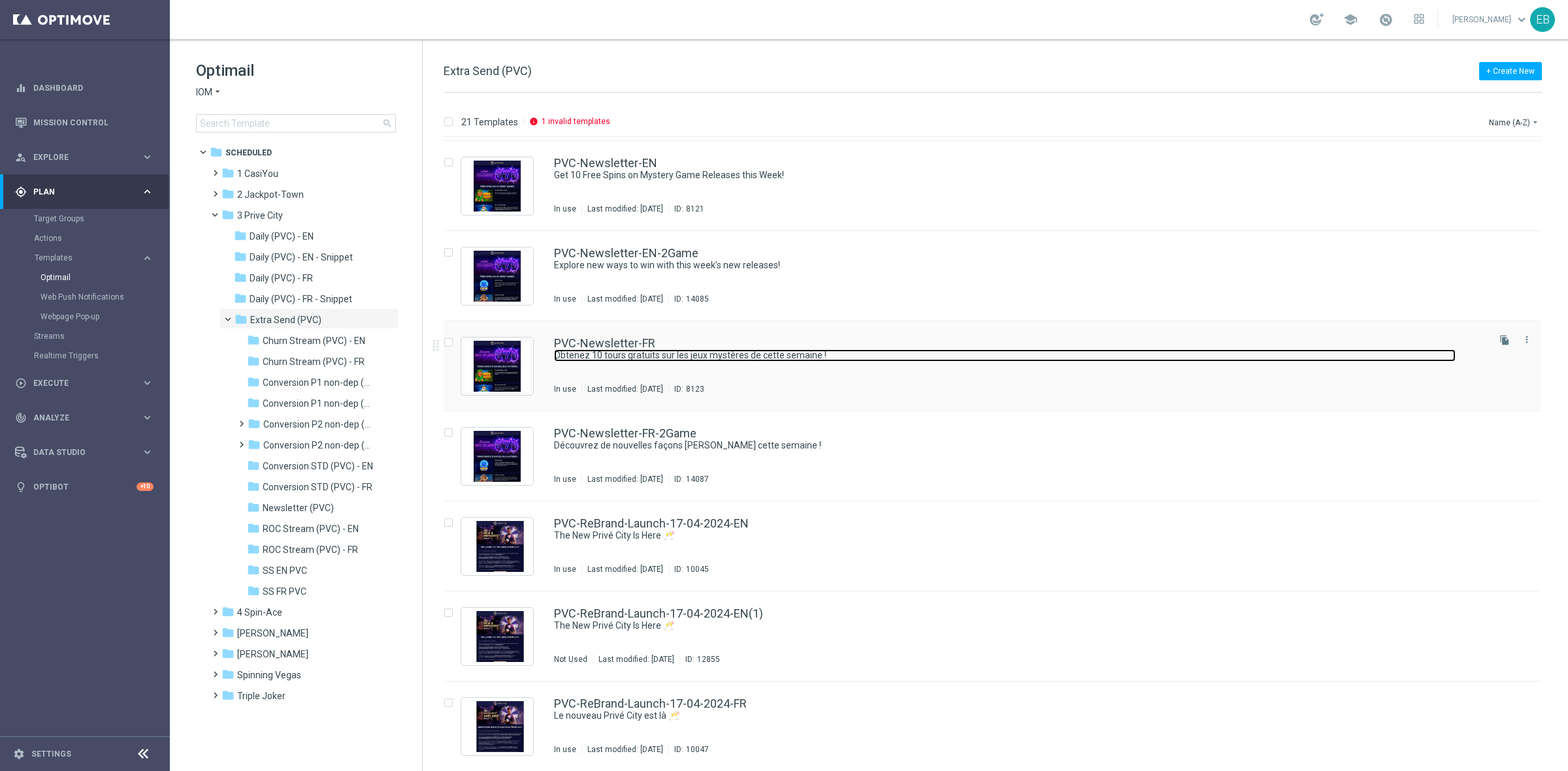
click at [900, 356] on link "Obtenez 10 tours gratuits sur les jeux mystères de cette semaine !" at bounding box center [1004, 355] width 901 height 13
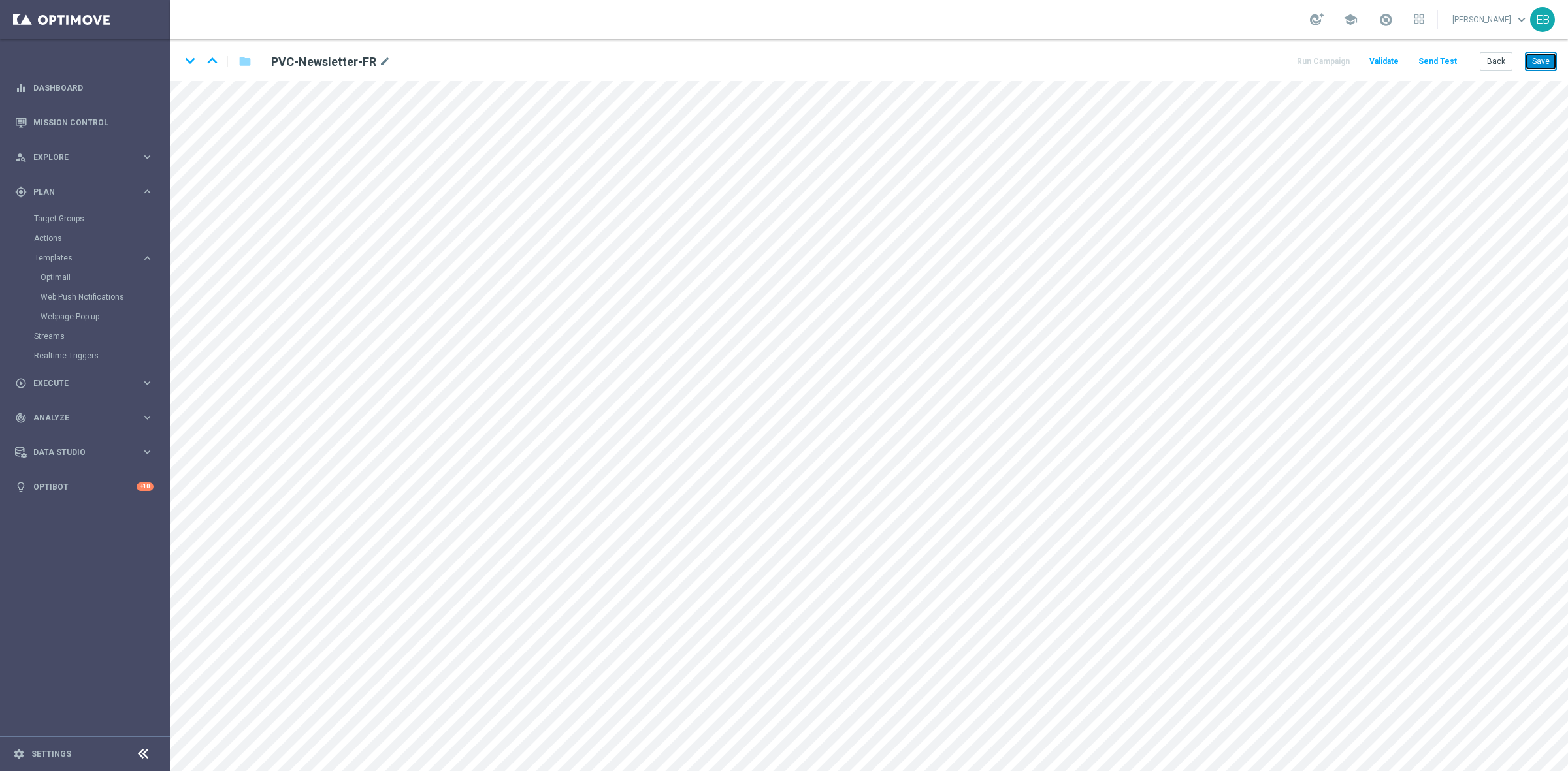
click at [1254, 66] on button "Save" at bounding box center [1540, 61] width 32 height 18
click at [1254, 57] on button "Save" at bounding box center [1540, 61] width 32 height 18
click at [1254, 59] on button "Save" at bounding box center [1540, 61] width 32 height 18
click at [1254, 52] on button "Save" at bounding box center [1540, 61] width 32 height 18
